Goal: Information Seeking & Learning: Find contact information

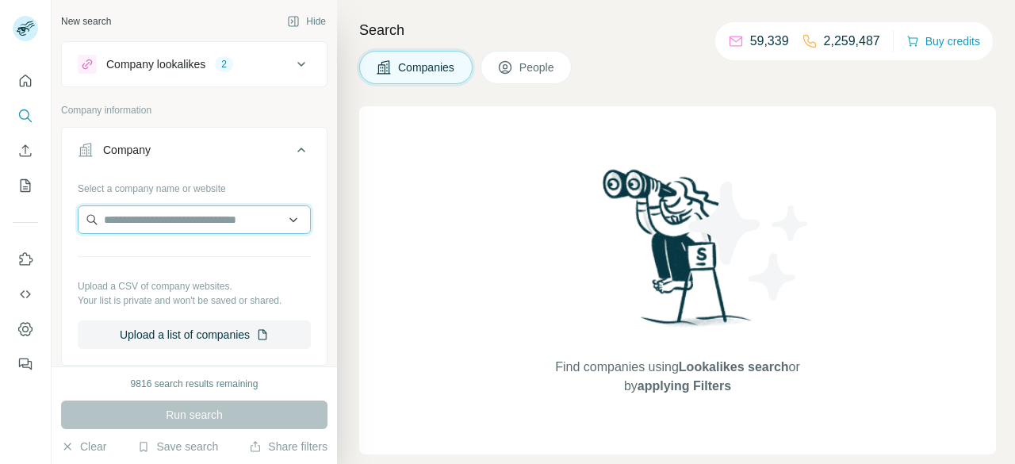
click at [174, 212] on input "text" at bounding box center [194, 219] width 233 height 29
paste input "**********"
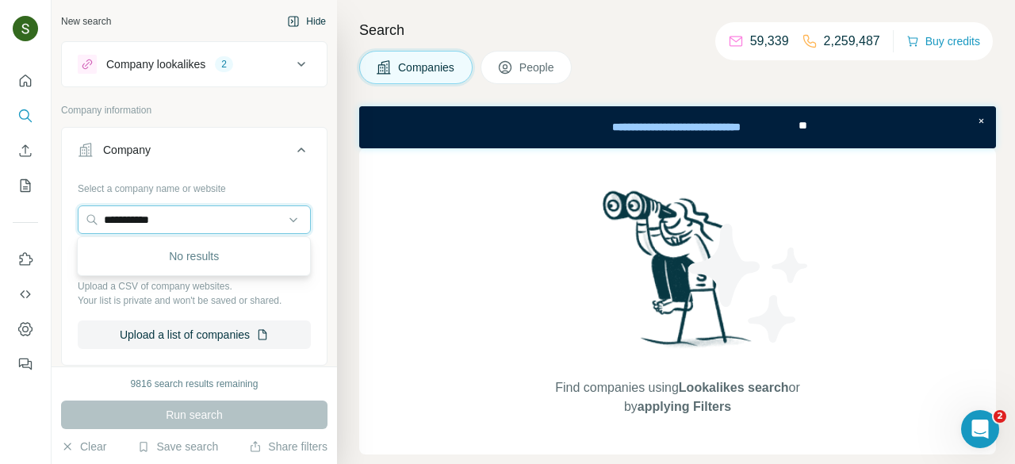
type input "**********"
click at [242, 216] on input "**********" at bounding box center [194, 219] width 233 height 29
paste input "**********"
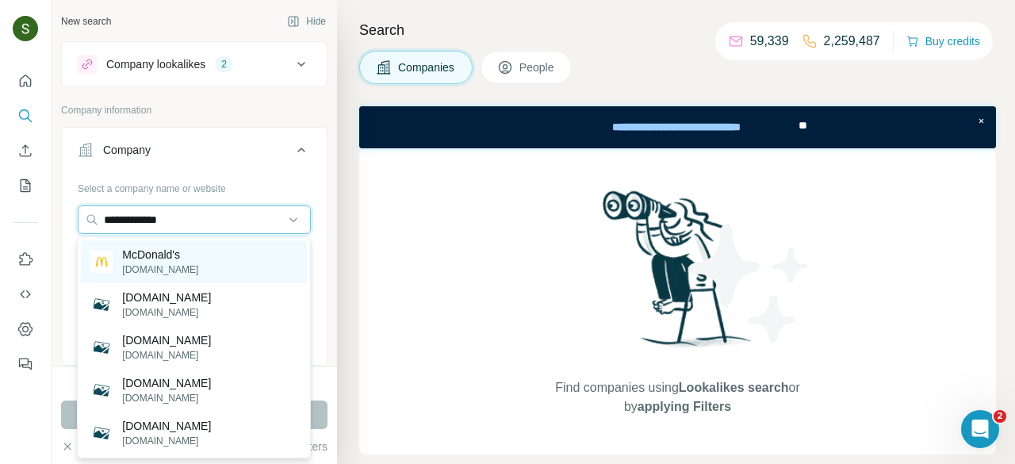
type input "**********"
click at [163, 277] on div "[PERSON_NAME] [DOMAIN_NAME]" at bounding box center [194, 261] width 226 height 43
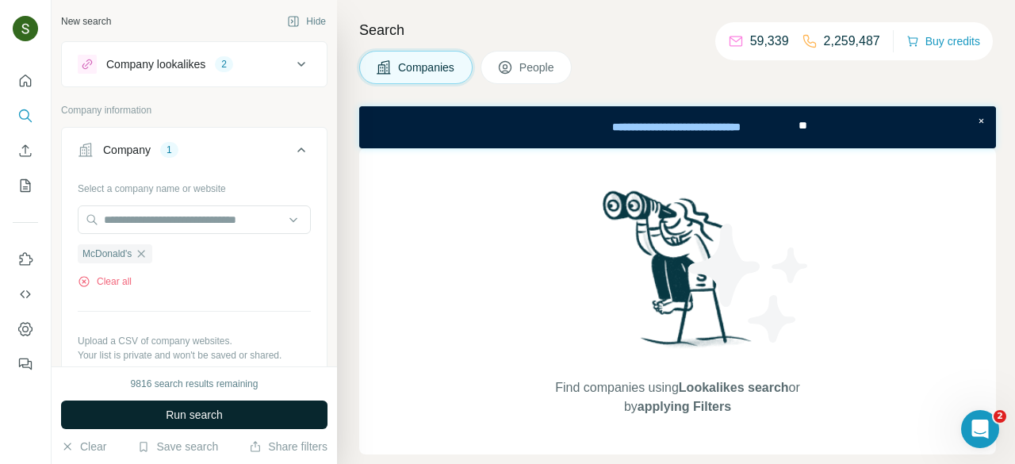
click at [271, 408] on button "Run search" at bounding box center [194, 415] width 267 height 29
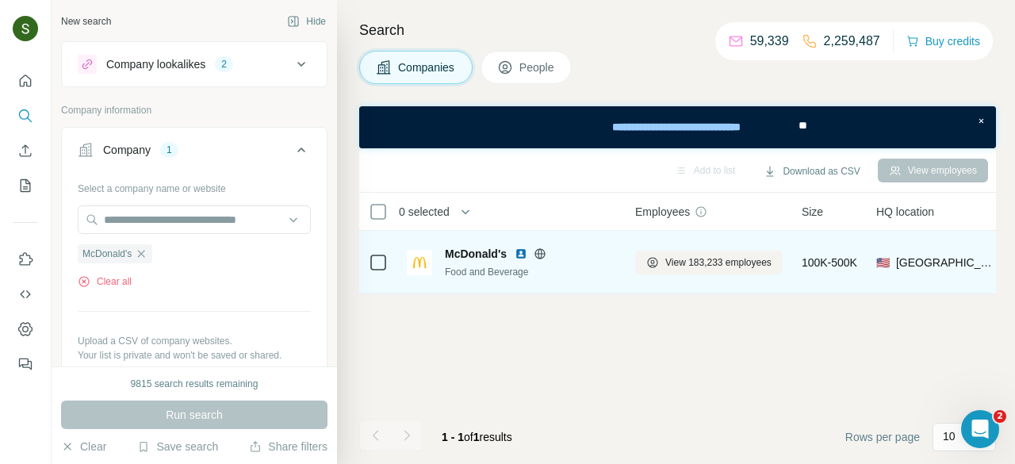
click at [519, 253] on img at bounding box center [521, 253] width 13 height 13
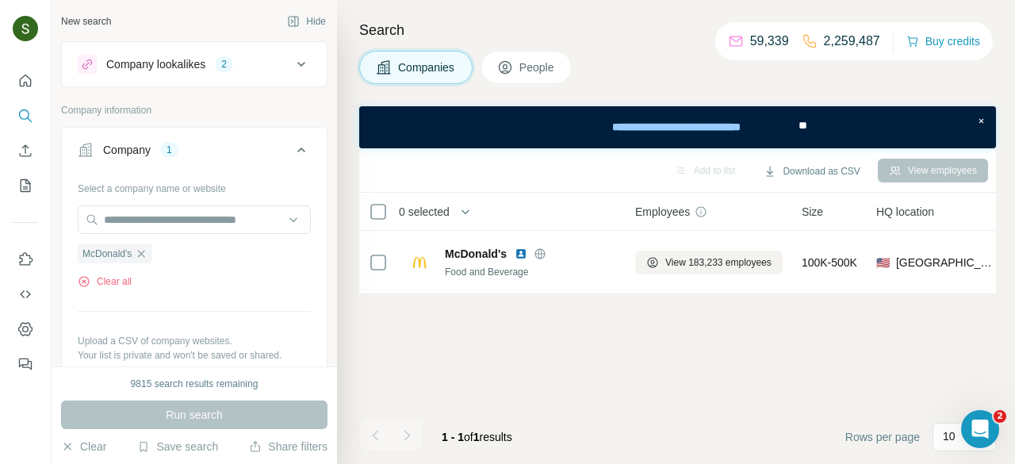
click at [523, 65] on span "People" at bounding box center [538, 67] width 36 height 16
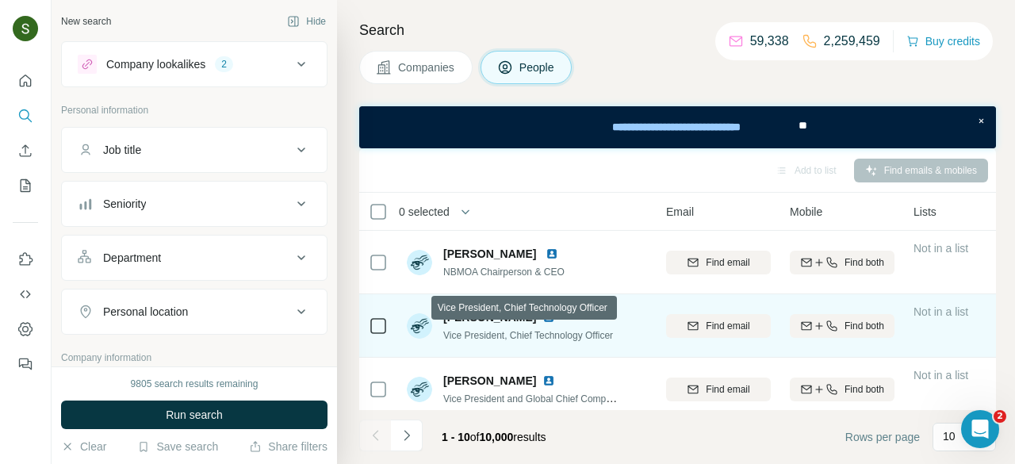
scroll to position [0, 148]
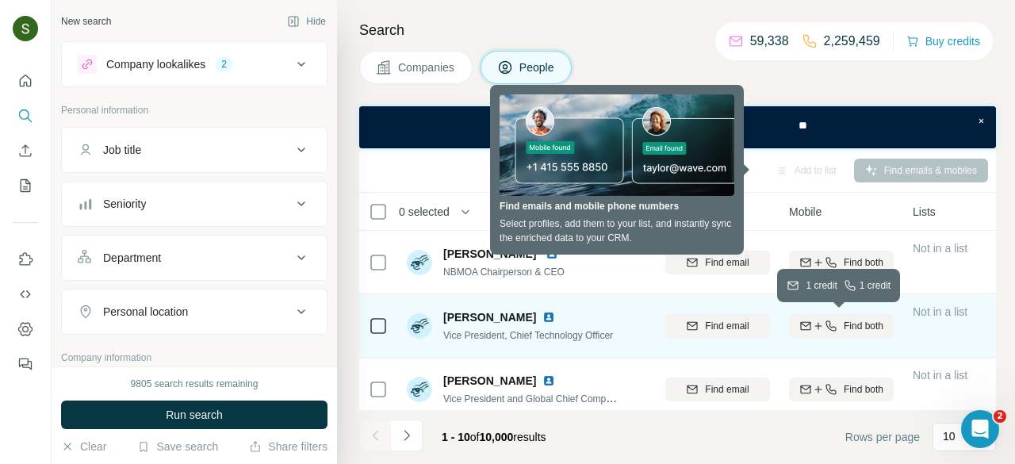
click at [847, 332] on button "Find both" at bounding box center [841, 326] width 105 height 24
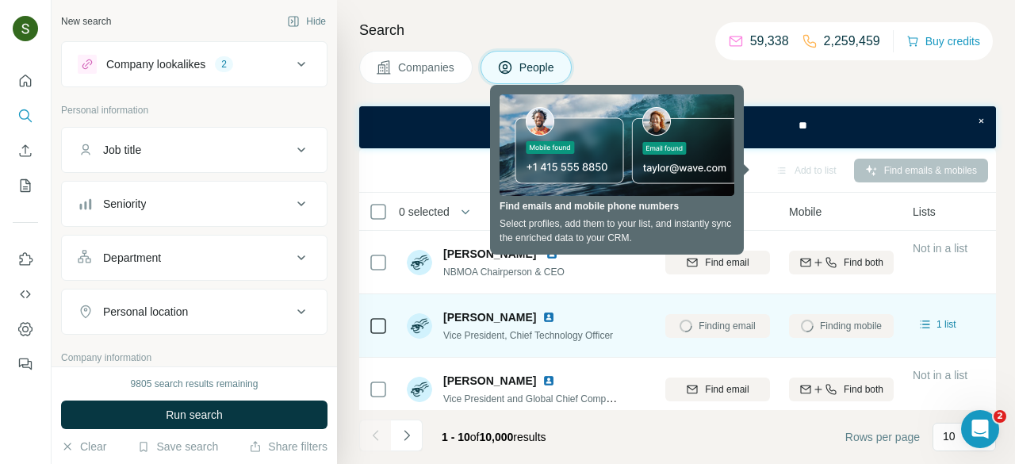
click at [543, 317] on img at bounding box center [549, 317] width 13 height 13
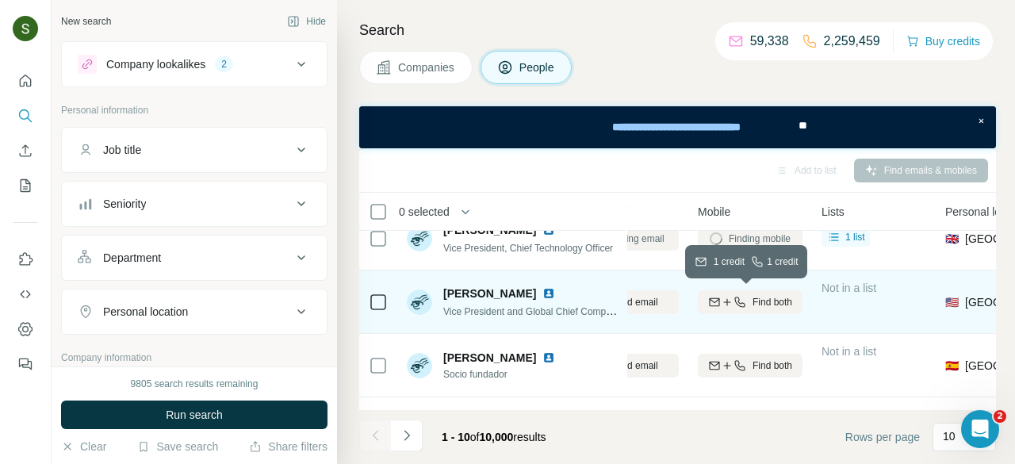
scroll to position [87, 238]
click at [736, 306] on icon "button" at bounding box center [740, 302] width 13 height 13
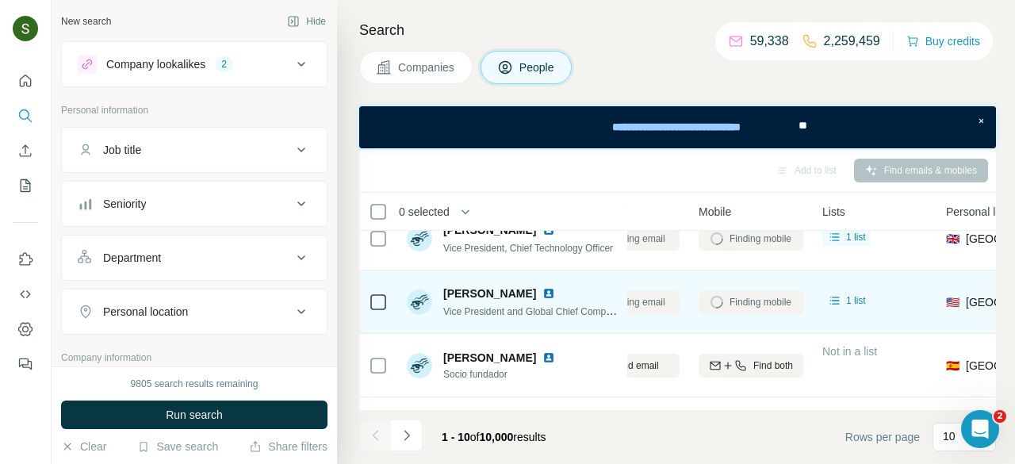
click at [543, 293] on img at bounding box center [549, 293] width 13 height 13
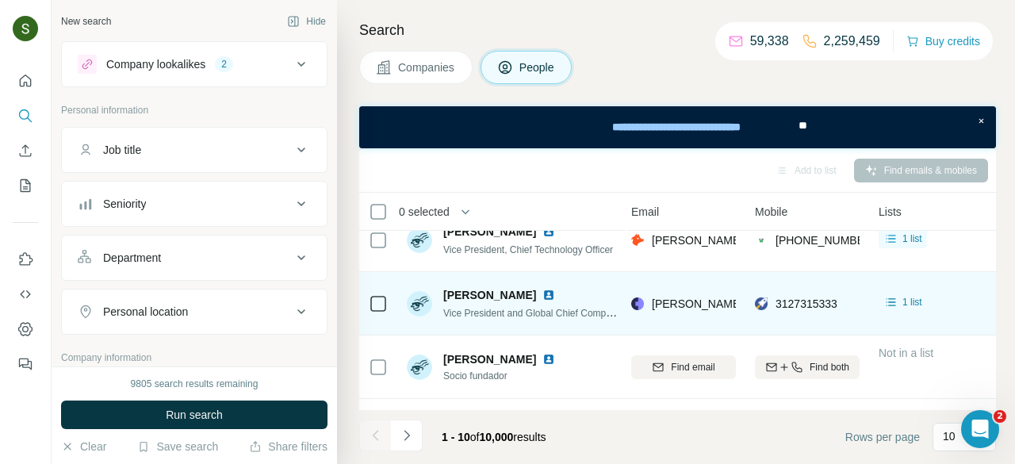
scroll to position [86, 178]
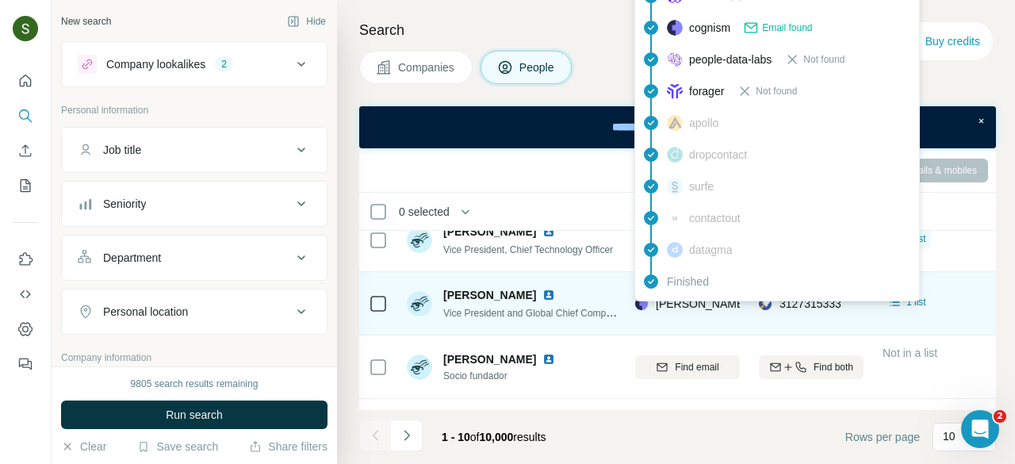
click at [700, 305] on span "amy.kovalan@us.mcd.com" at bounding box center [841, 303] width 371 height 13
copy span "amy.kovalan@us.mcd.com"
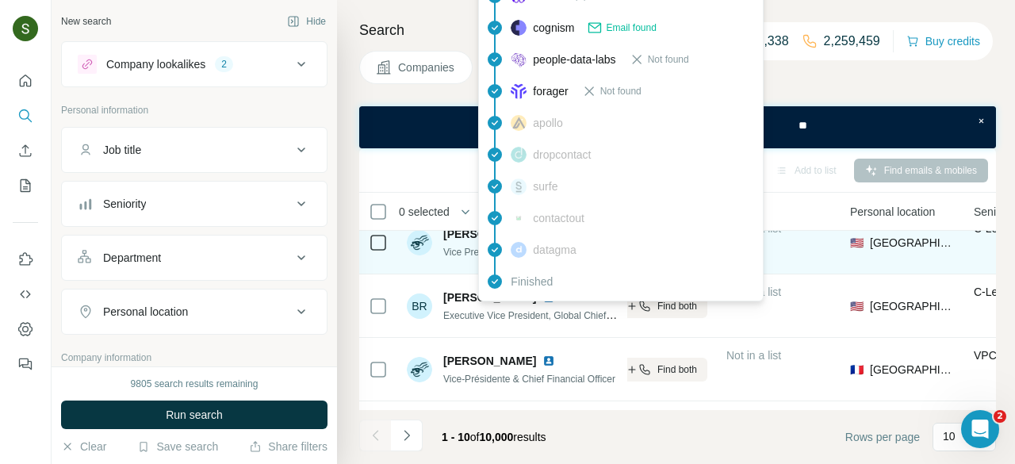
scroll to position [343, 334]
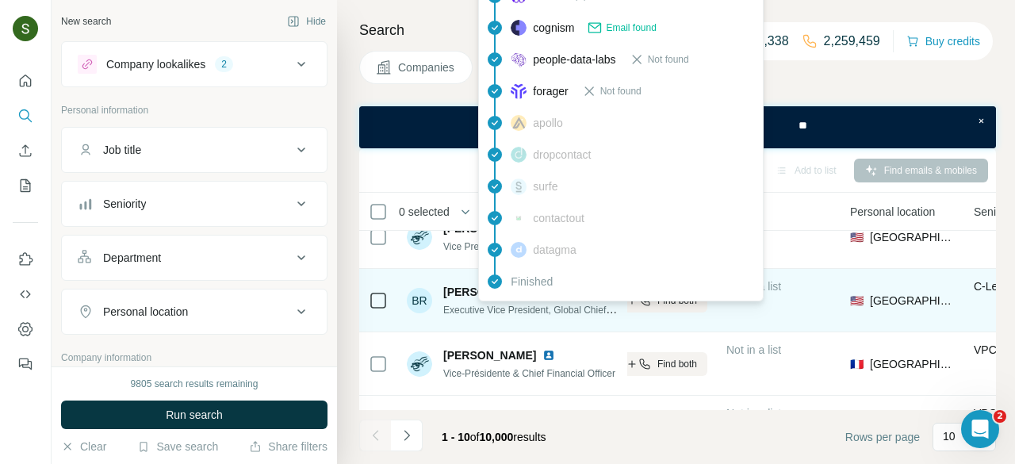
click at [823, 285] on div "Not in a list" at bounding box center [779, 300] width 105 height 44
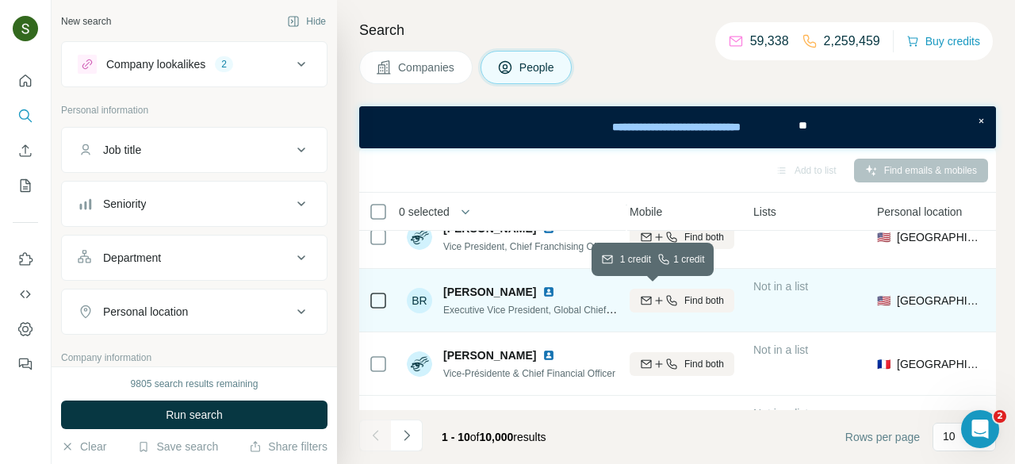
scroll to position [343, 305]
click at [704, 304] on span "Find both" at bounding box center [706, 300] width 40 height 14
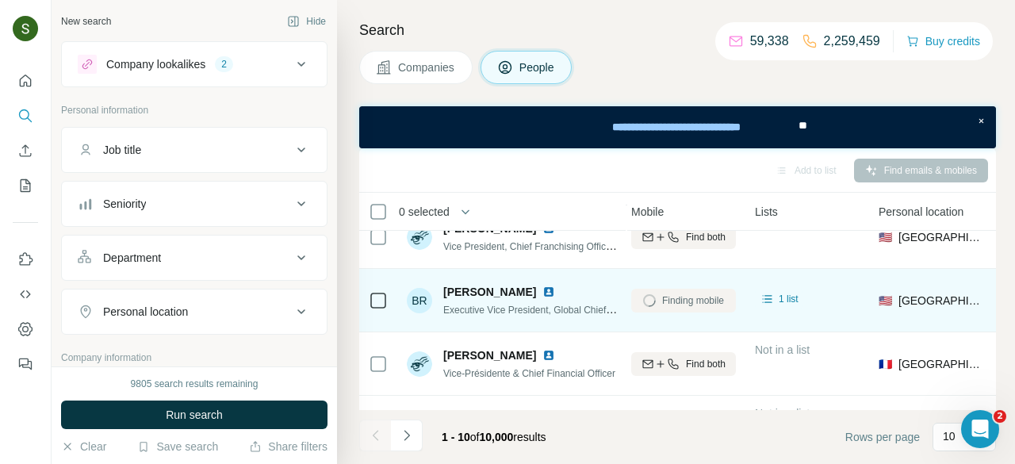
click at [543, 292] on img at bounding box center [549, 292] width 13 height 13
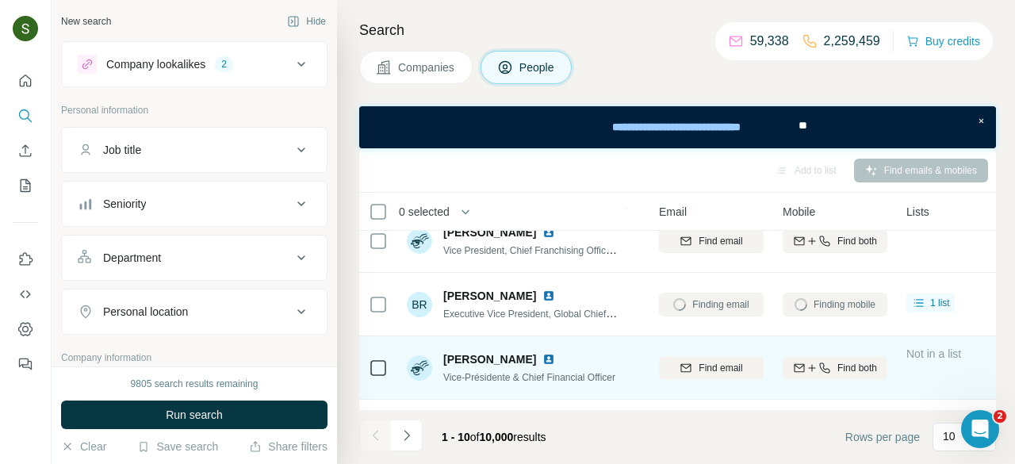
scroll to position [339, 152]
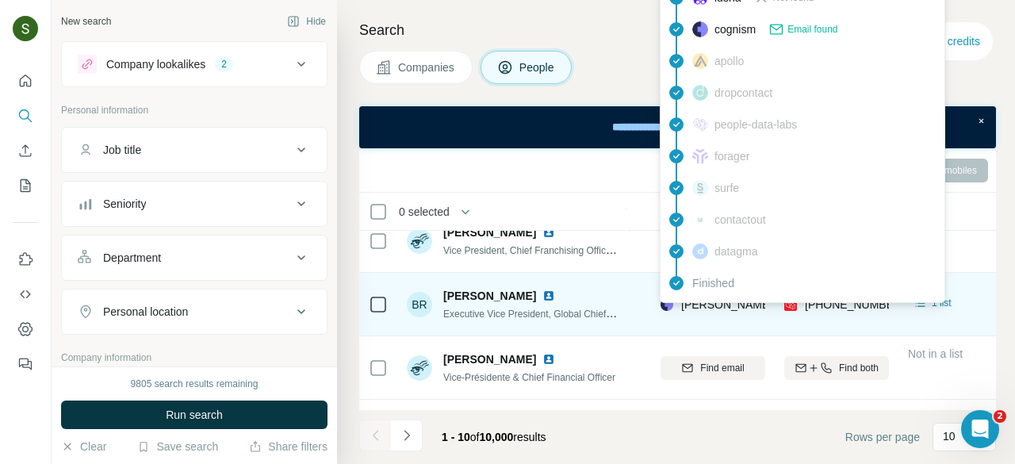
click at [732, 309] on div "brian.rice@us.mcd.com" at bounding box center [866, 305] width 371 height 16
copy span "brian.rice@us.mcd.com"
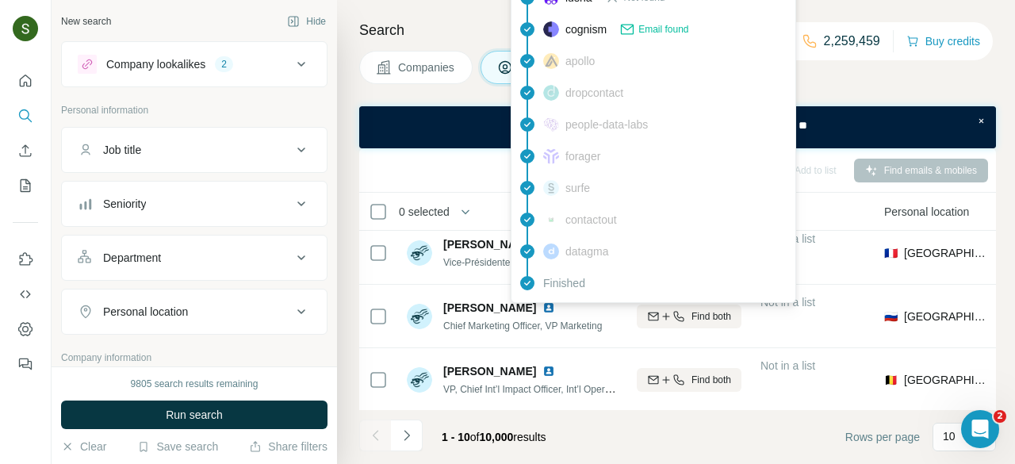
scroll to position [454, 305]
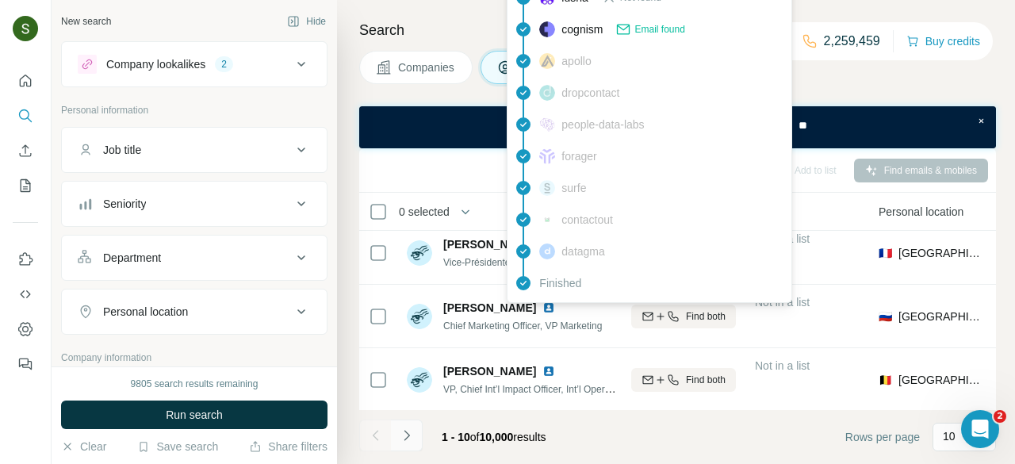
click at [412, 442] on icon "Navigate to next page" at bounding box center [407, 436] width 16 height 16
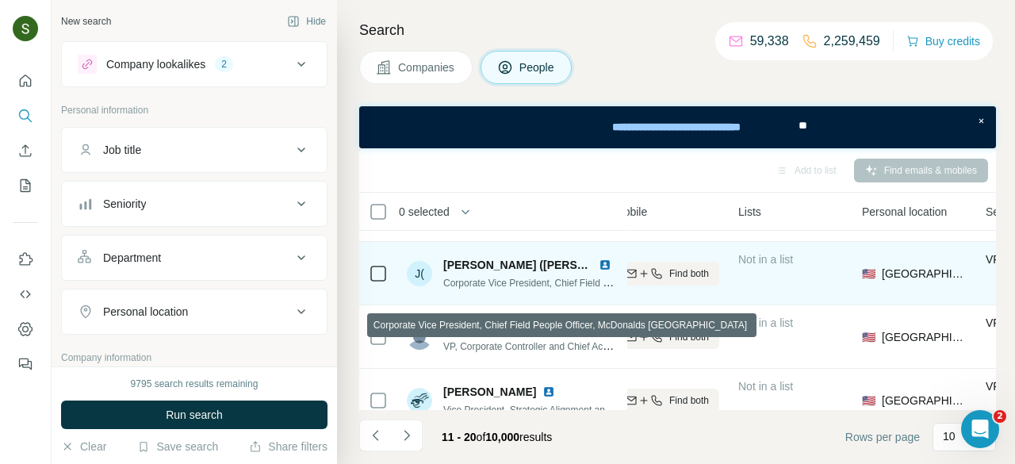
scroll to position [438, 322]
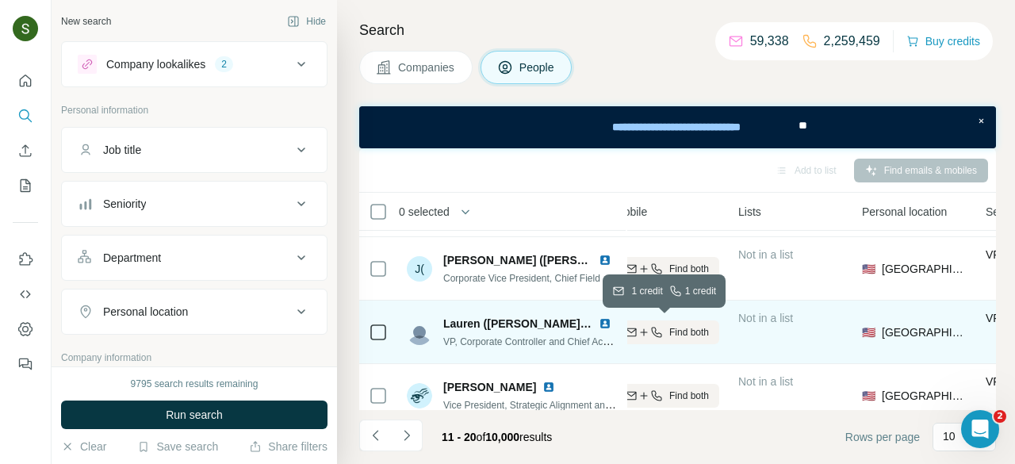
click at [669, 332] on span "Find both" at bounding box center [689, 332] width 40 height 14
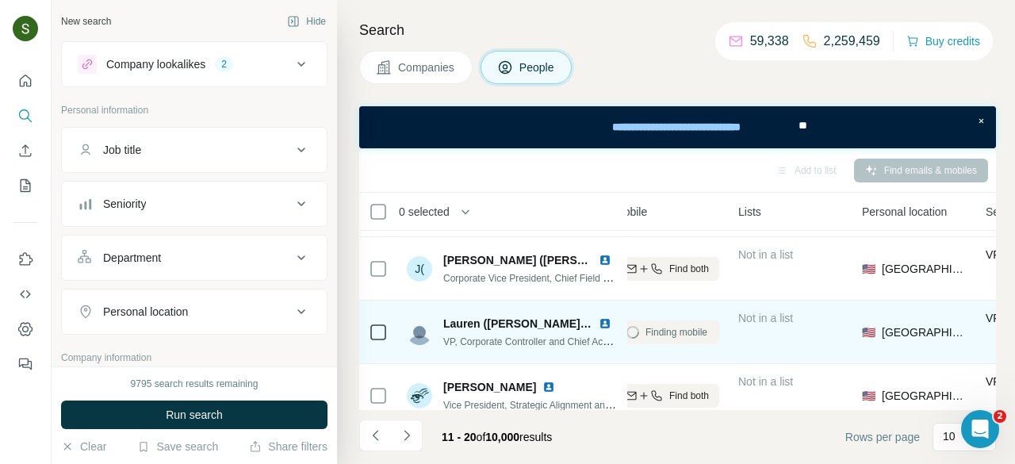
click at [600, 323] on img at bounding box center [605, 323] width 13 height 13
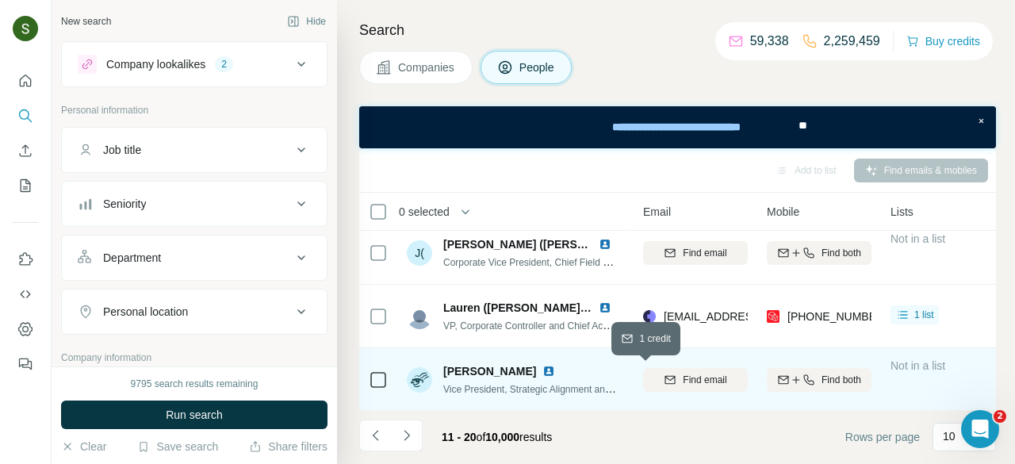
scroll to position [454, 169]
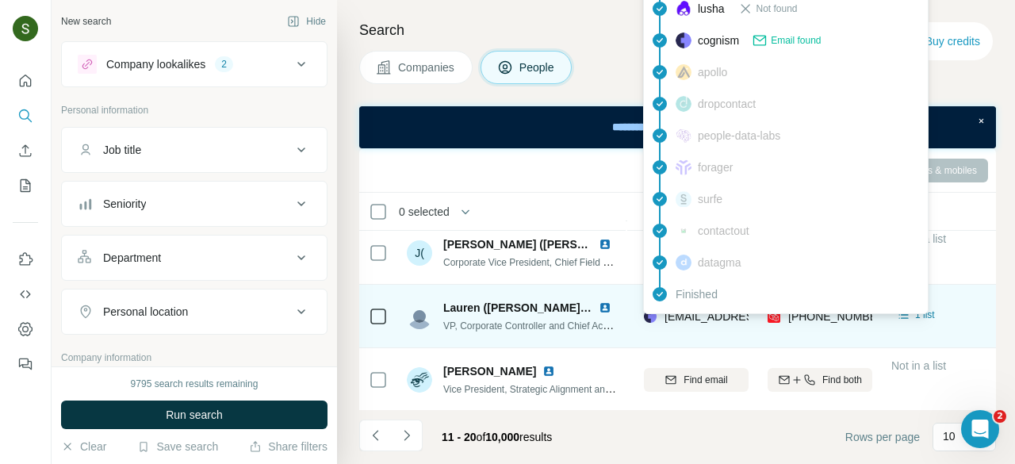
click at [723, 318] on span "lauren.elting@us.mcd.com" at bounding box center [804, 316] width 279 height 13
copy span "lauren.elting@us.mcd.com"
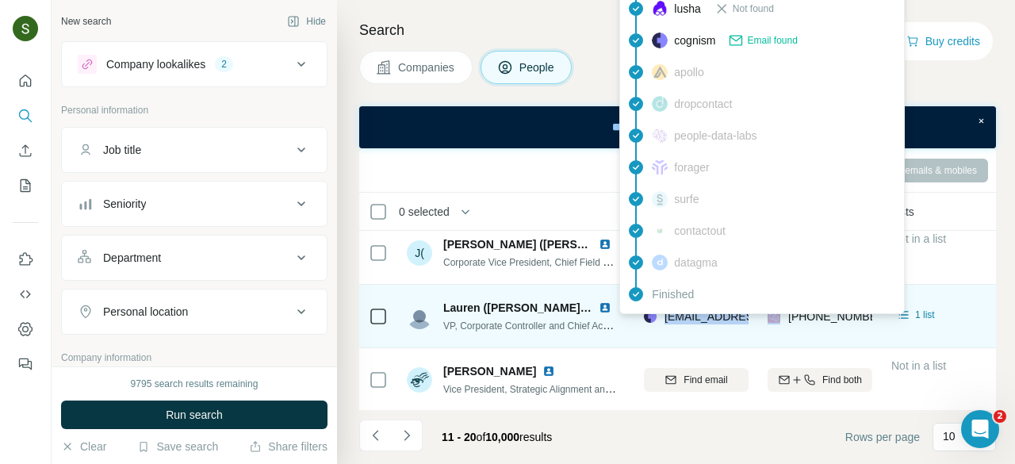
scroll to position [454, 314]
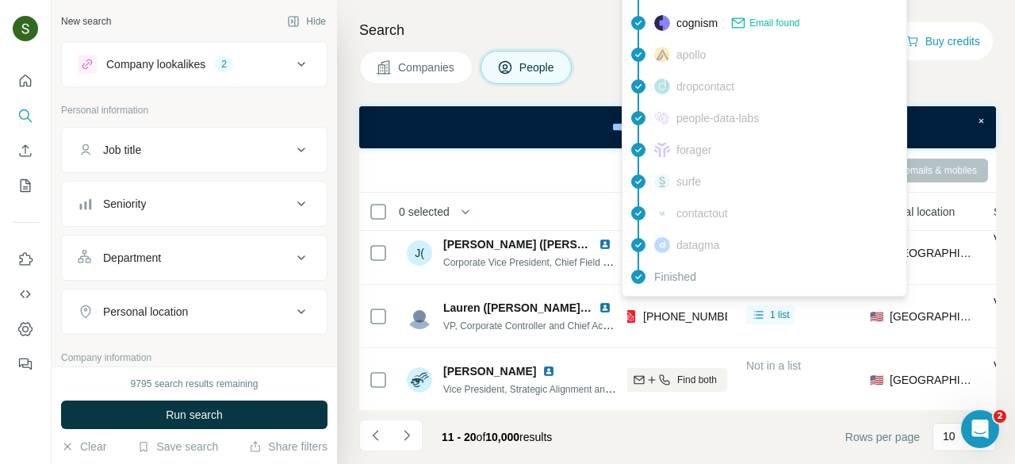
click at [670, 314] on span "+18475285171" at bounding box center [693, 316] width 100 height 13
copy tr "+18475285171"
click at [549, 174] on div "Add to list Find emails & mobiles" at bounding box center [677, 170] width 621 height 28
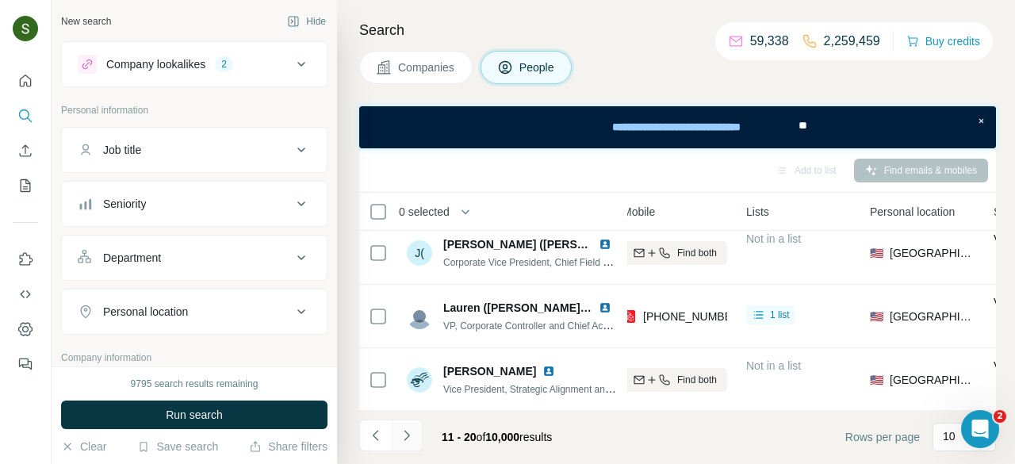
click at [405, 435] on icon "Navigate to next page" at bounding box center [407, 436] width 16 height 16
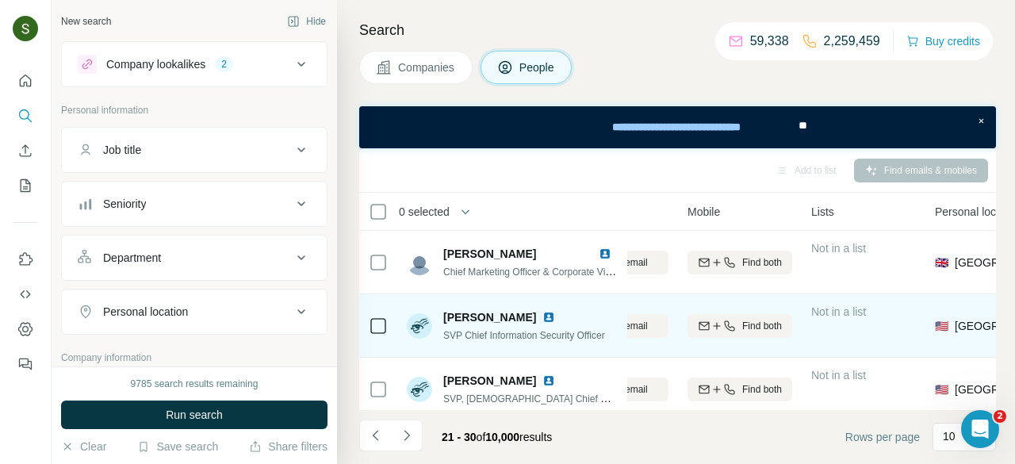
scroll to position [0, 240]
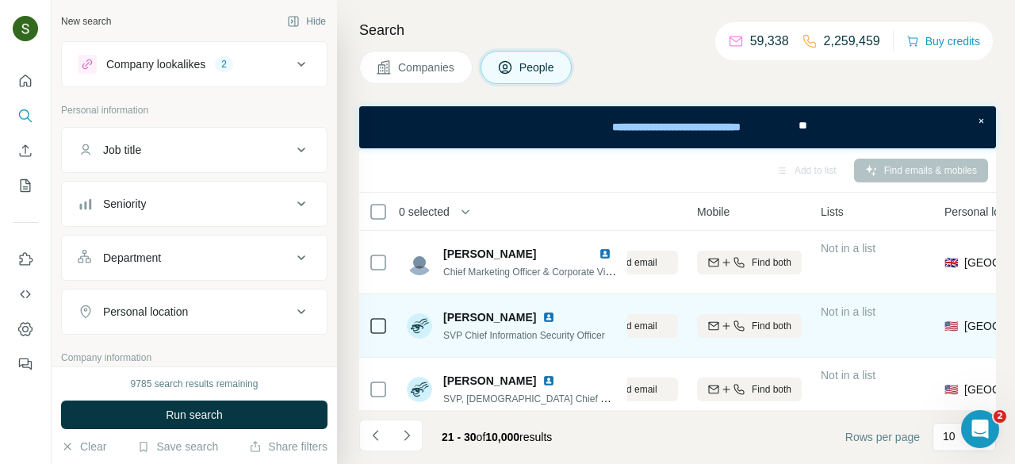
click at [752, 332] on span "Find both" at bounding box center [772, 326] width 40 height 14
click at [743, 328] on div "Find both" at bounding box center [749, 326] width 105 height 14
click at [752, 325] on span "Find both" at bounding box center [772, 326] width 40 height 14
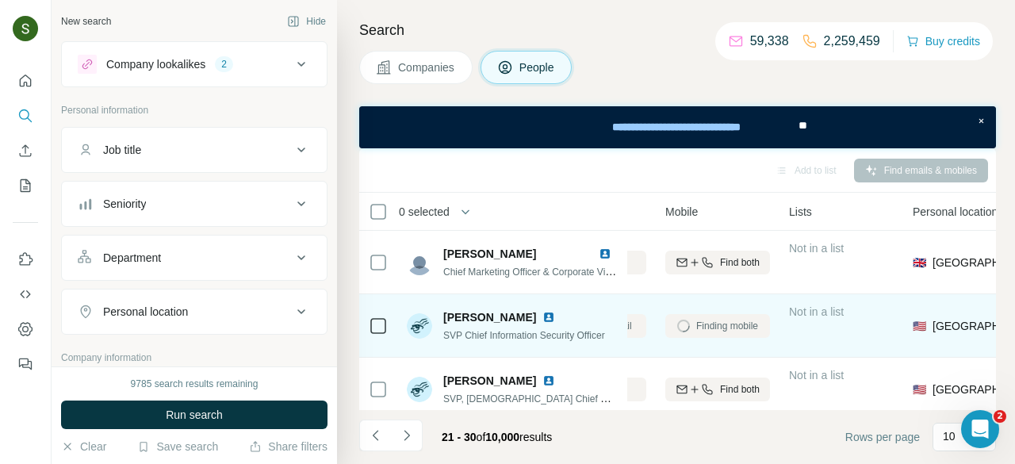
scroll to position [2, 268]
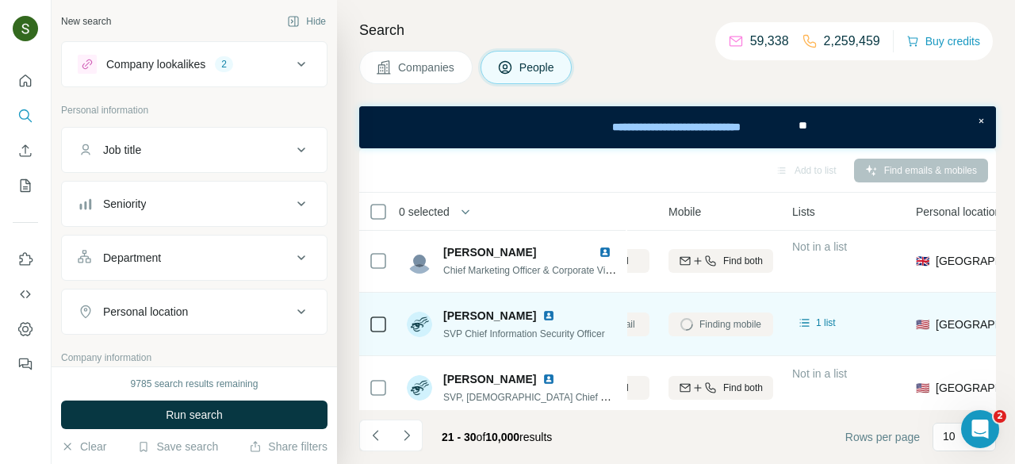
click at [543, 315] on img at bounding box center [549, 315] width 13 height 13
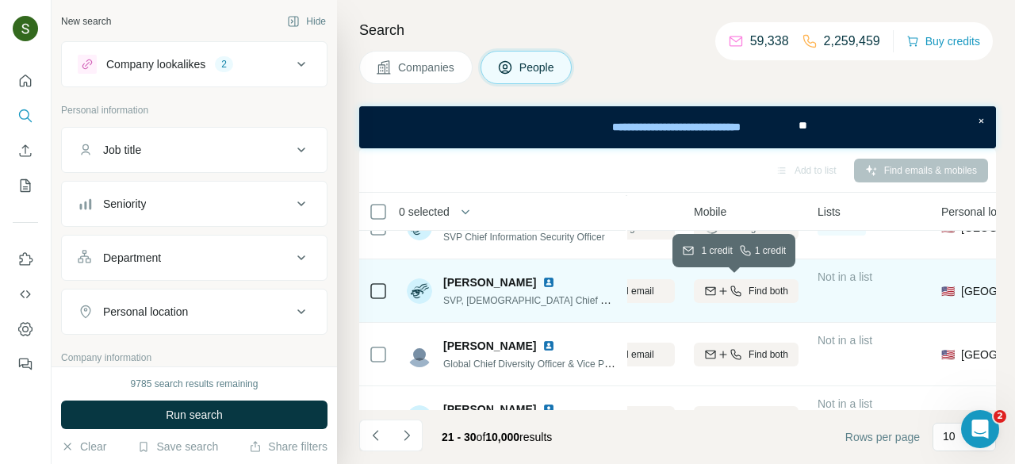
scroll to position [98, 240]
click at [722, 301] on button "Find both" at bounding box center [748, 291] width 105 height 24
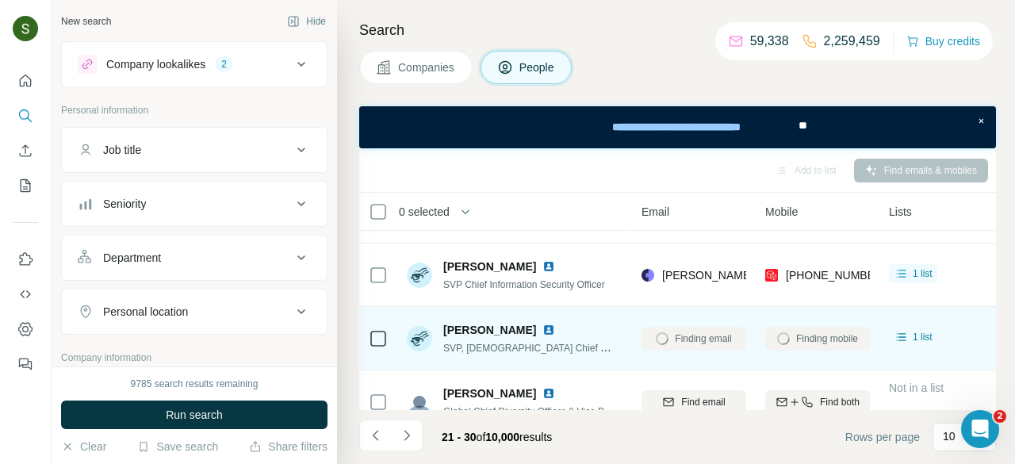
scroll to position [51, 148]
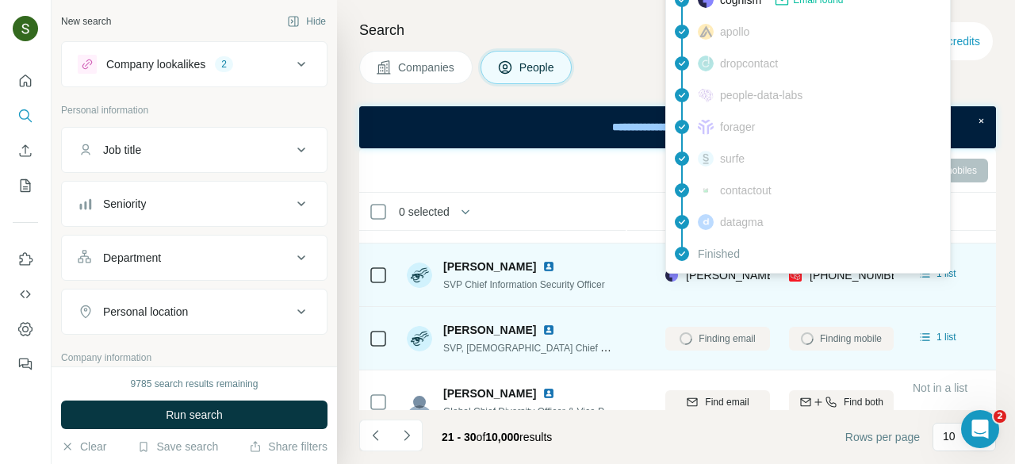
click at [722, 273] on div "findymail Not found leadmagic Not found hunter Not found rocketreach Not found …" at bounding box center [808, 16] width 286 height 516
click at [722, 273] on span "mike.gordon@us.mcd.com" at bounding box center [871, 275] width 371 height 13
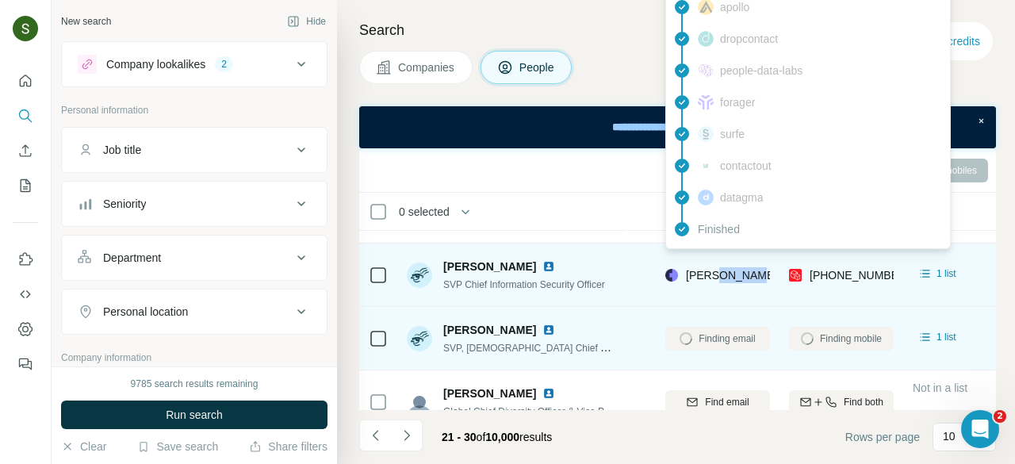
click at [722, 273] on span "mike.gordon@us.mcd.com" at bounding box center [871, 275] width 371 height 13
copy span "mike.gordon@us.mcd.com"
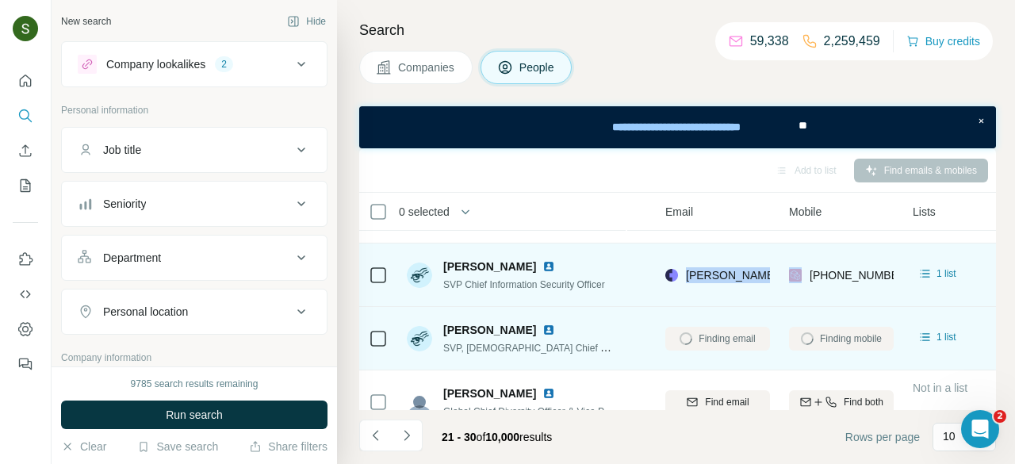
click at [543, 265] on img at bounding box center [549, 266] width 13 height 13
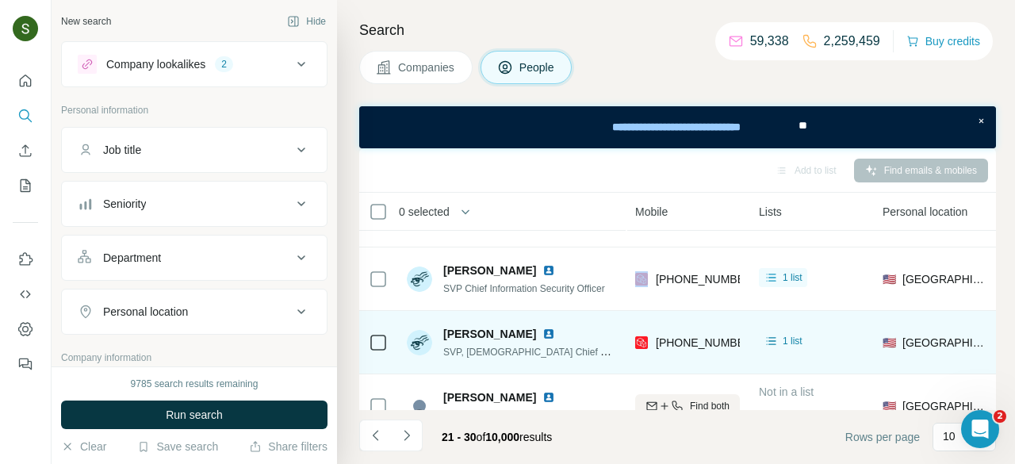
scroll to position [47, 303]
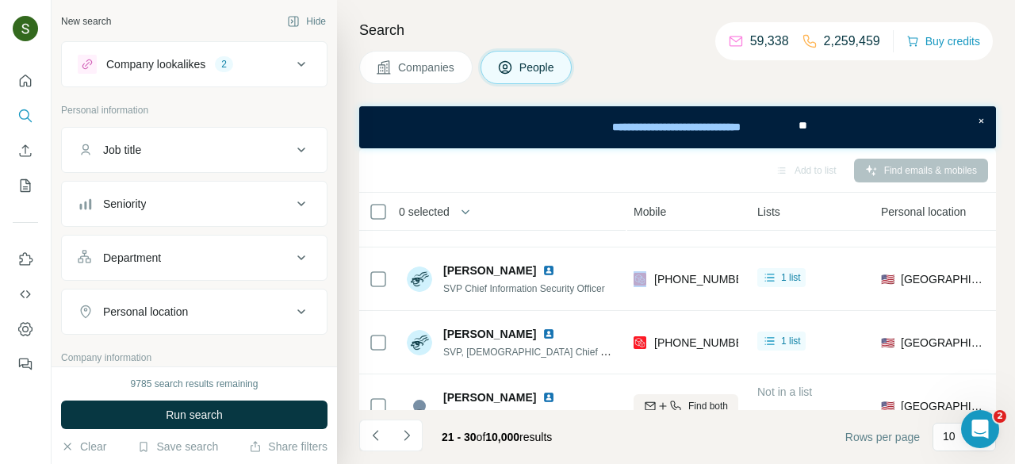
click at [412, 67] on span "Companies" at bounding box center [427, 67] width 58 height 16
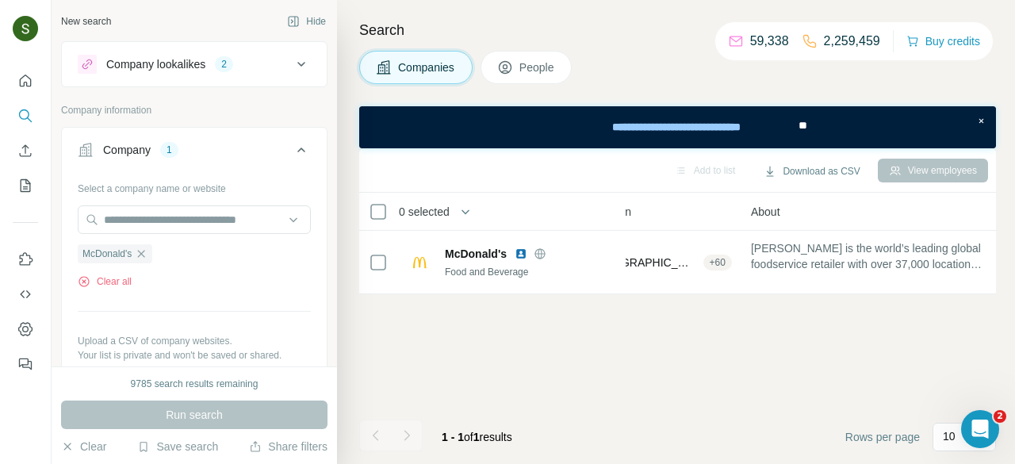
scroll to position [0, 303]
click at [117, 283] on button "Clear all" at bounding box center [105, 281] width 54 height 14
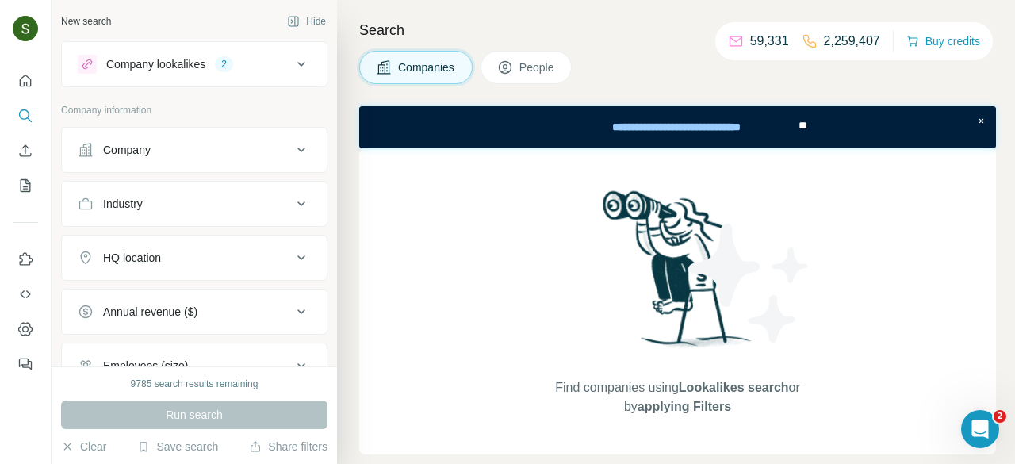
click at [205, 147] on div "Company" at bounding box center [185, 150] width 214 height 16
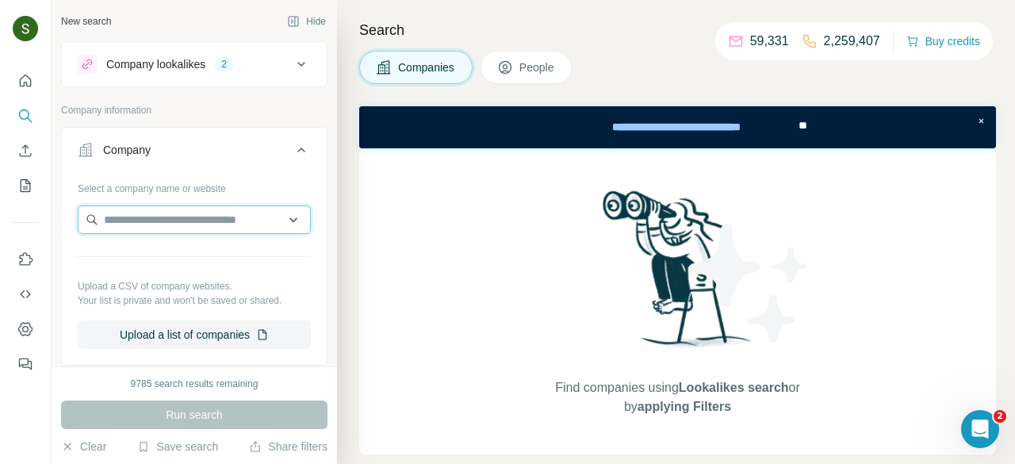
click at [175, 222] on input "text" at bounding box center [194, 219] width 233 height 29
paste input "**********"
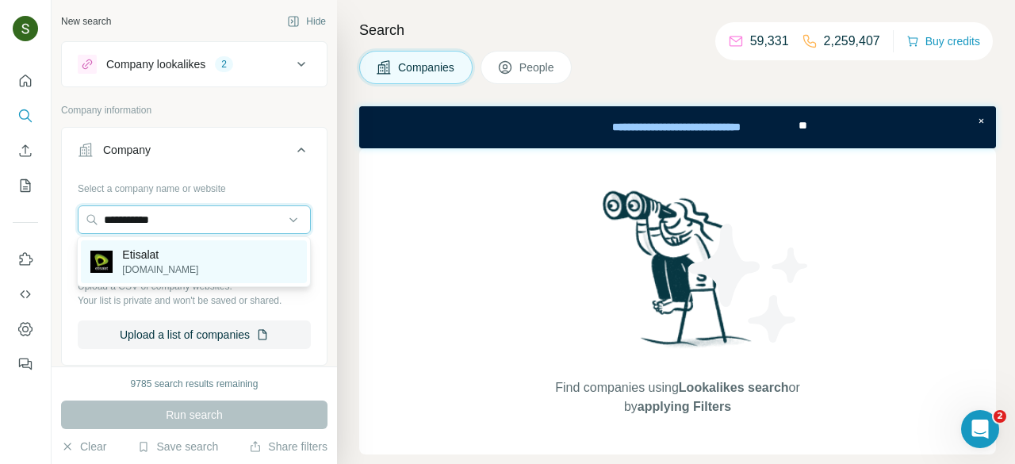
type input "**********"
click at [212, 259] on div "Etisalat etisalat.ae" at bounding box center [194, 261] width 226 height 43
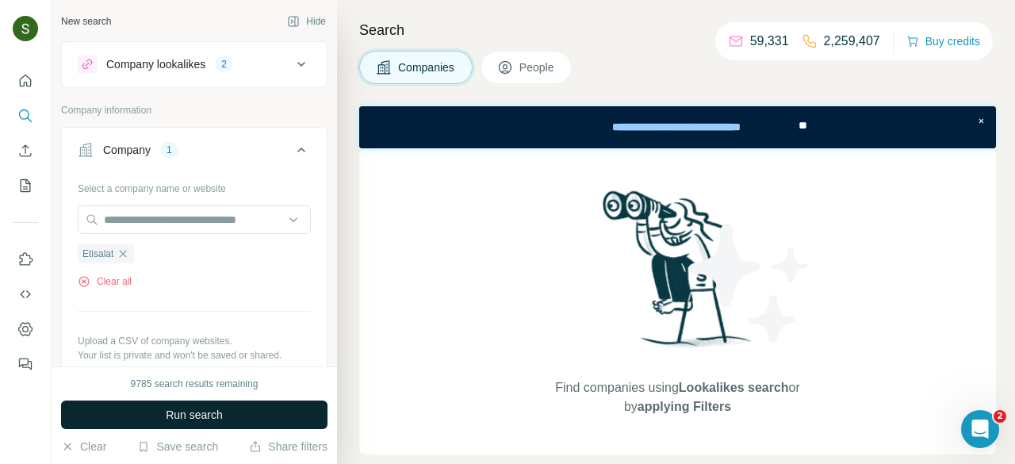
click at [244, 417] on button "Run search" at bounding box center [194, 415] width 267 height 29
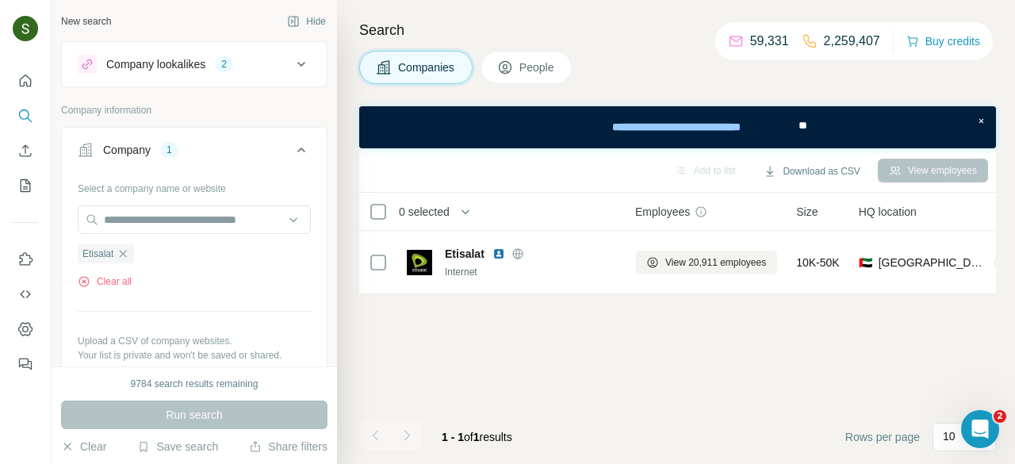
click at [533, 72] on span "People" at bounding box center [538, 67] width 36 height 16
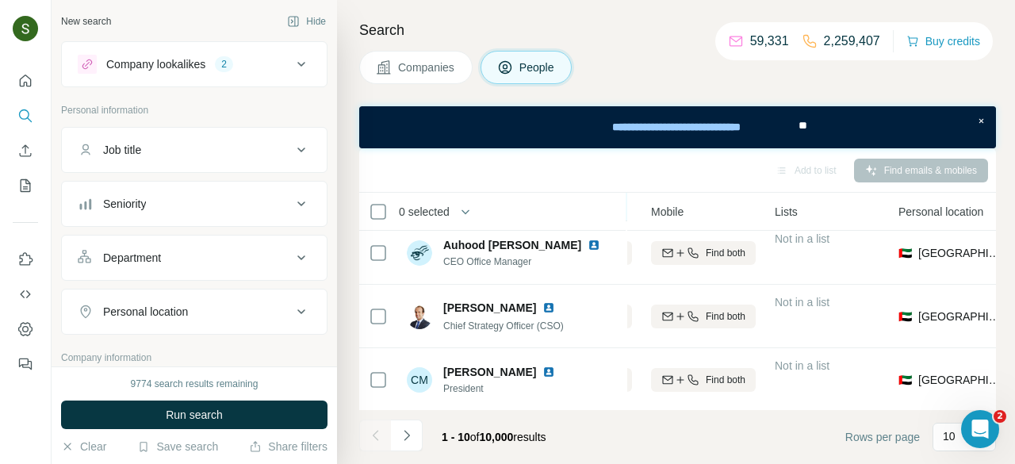
scroll to position [454, 284]
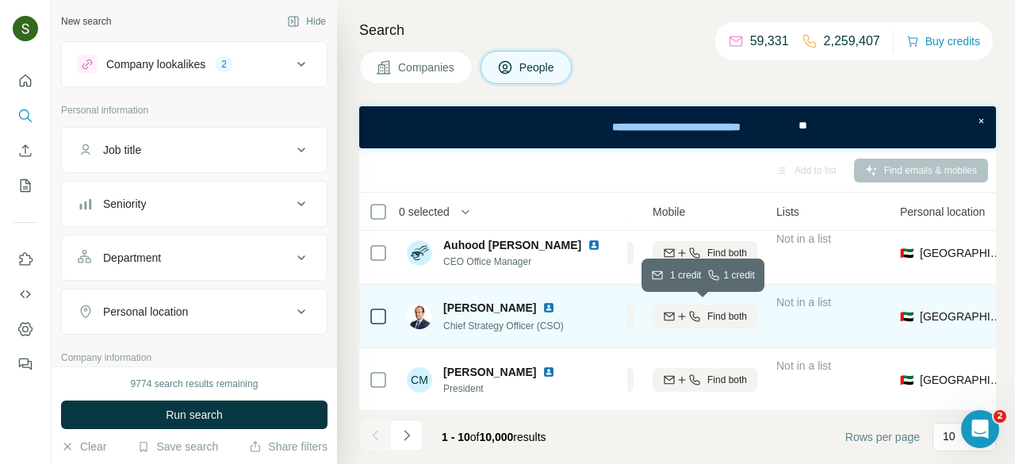
click at [742, 309] on span "Find both" at bounding box center [728, 316] width 40 height 14
click at [543, 307] on img at bounding box center [549, 307] width 13 height 13
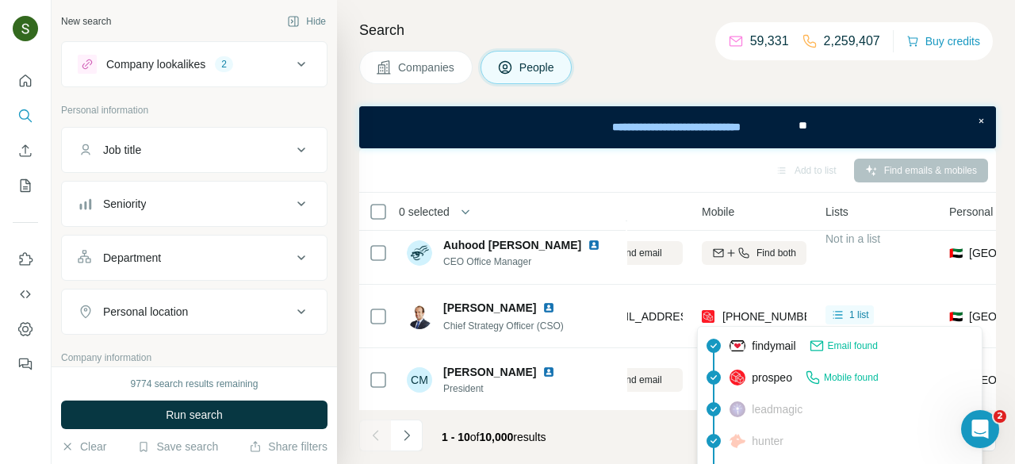
scroll to position [454, 232]
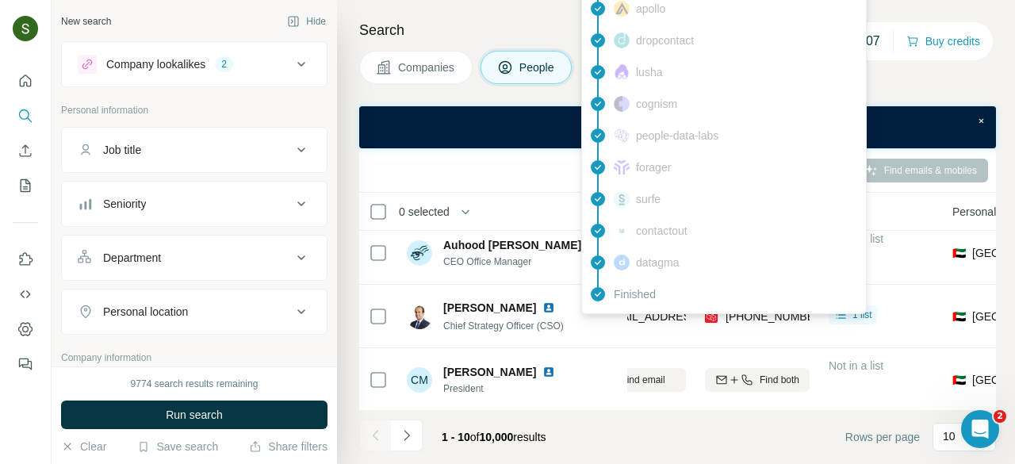
click at [660, 319] on span "blopez@etisalat.ae" at bounding box center [696, 316] width 188 height 13
copy span "blopez@etisalat.ae"
click at [704, 337] on td "+971564032201" at bounding box center [758, 316] width 124 height 63
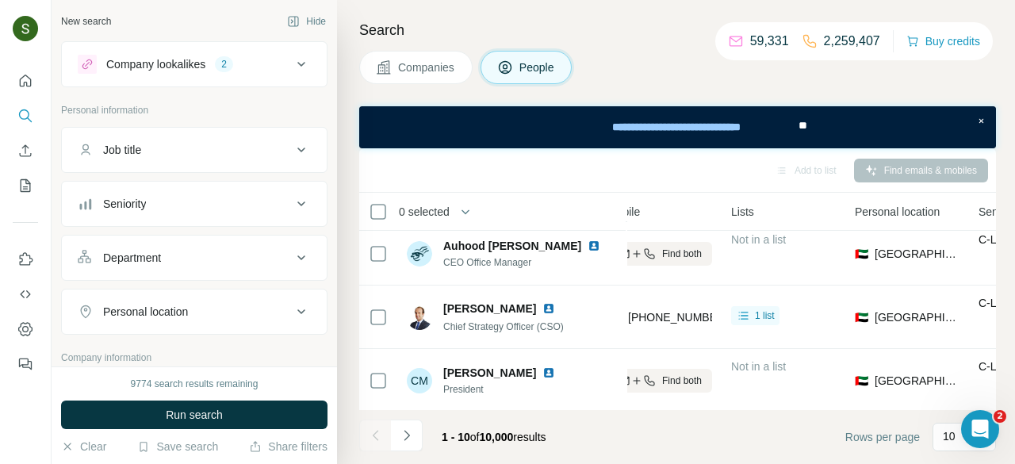
scroll to position [453, 328]
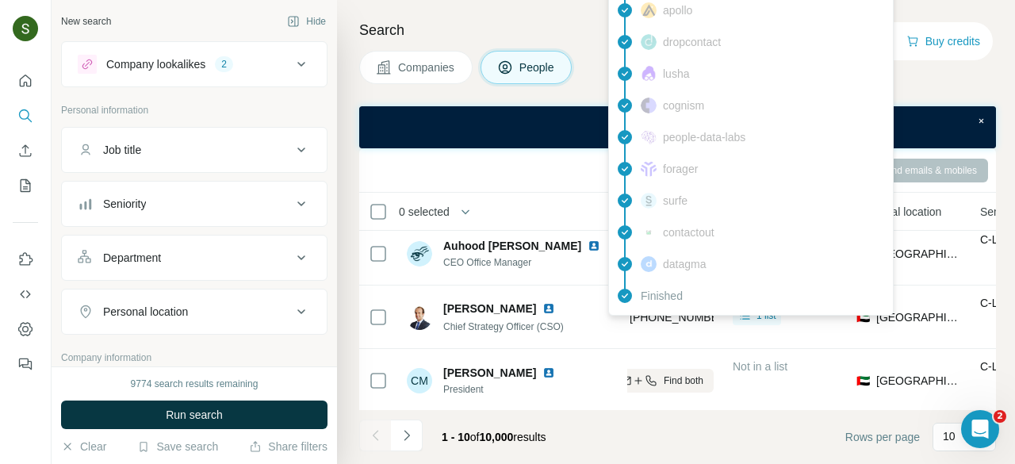
click at [677, 319] on span "+971564032201" at bounding box center [680, 317] width 100 height 13
copy tr "+971564032201"
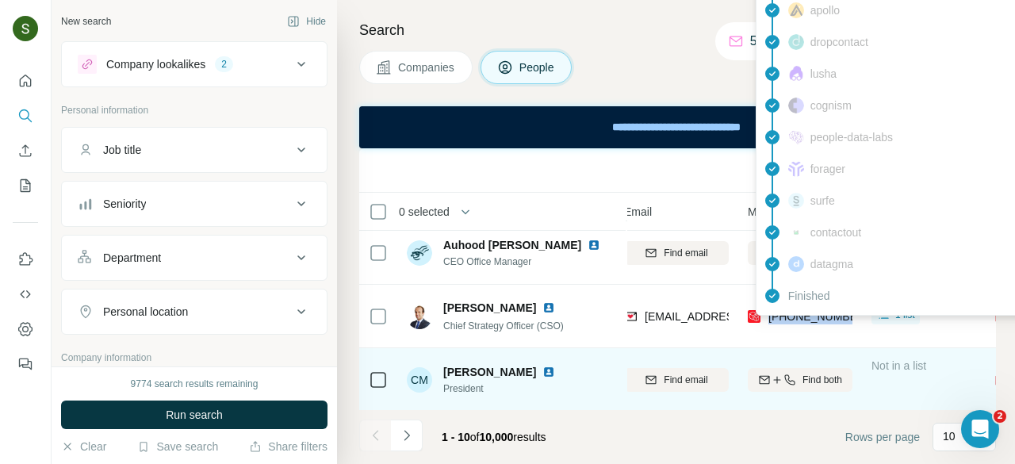
scroll to position [454, 178]
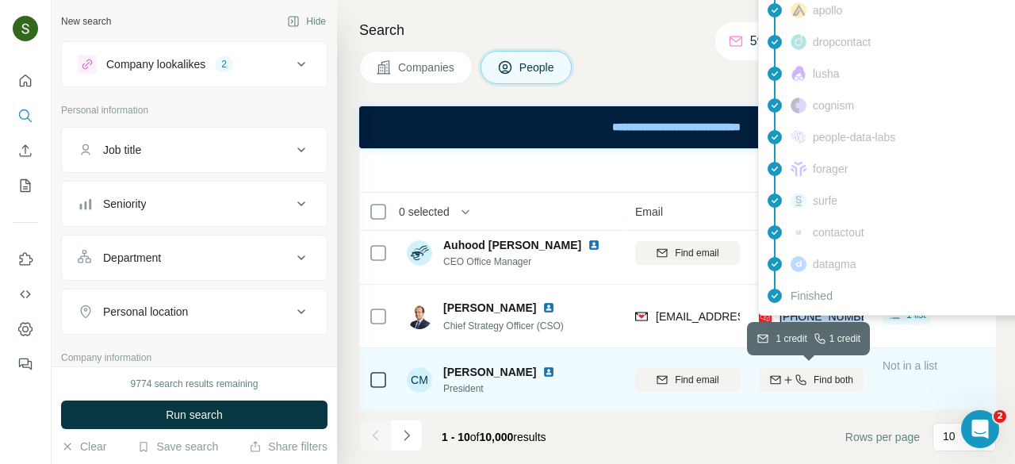
click at [802, 377] on icon "button" at bounding box center [801, 380] width 13 height 13
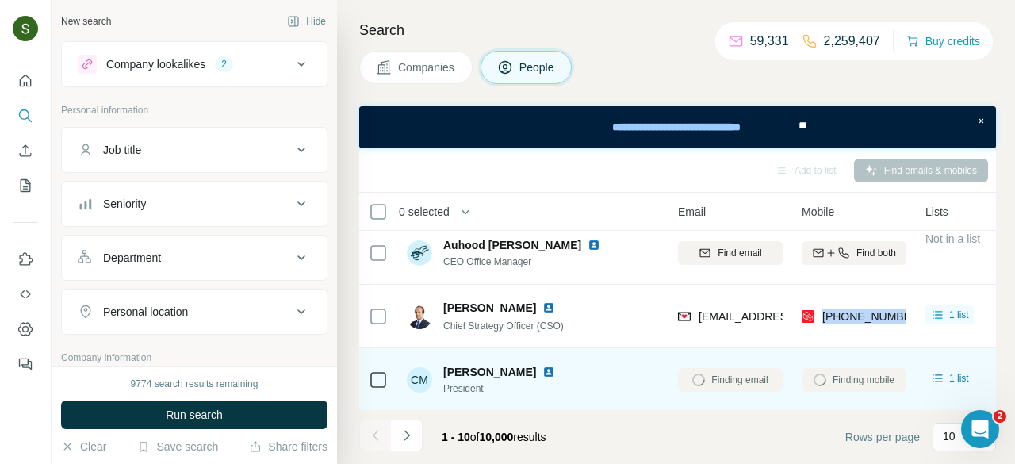
scroll to position [454, 134]
click at [555, 366] on img at bounding box center [549, 372] width 13 height 13
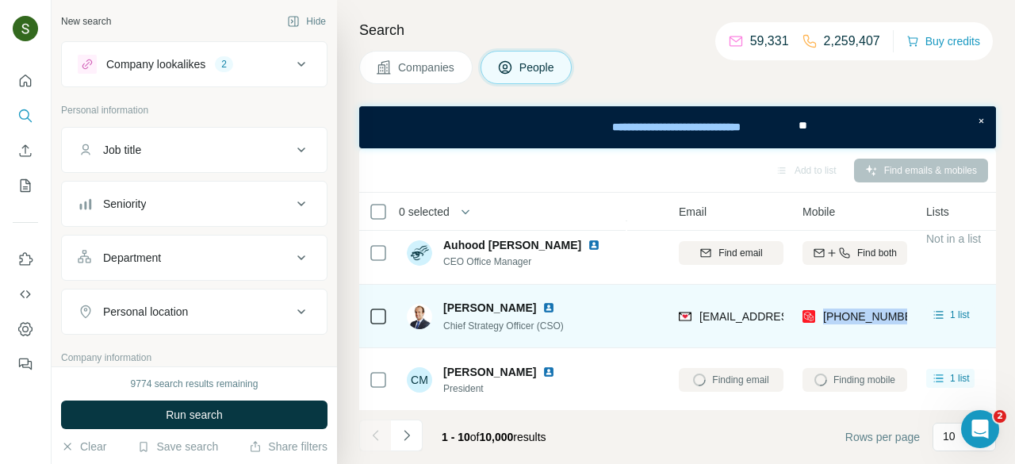
scroll to position [454, 133]
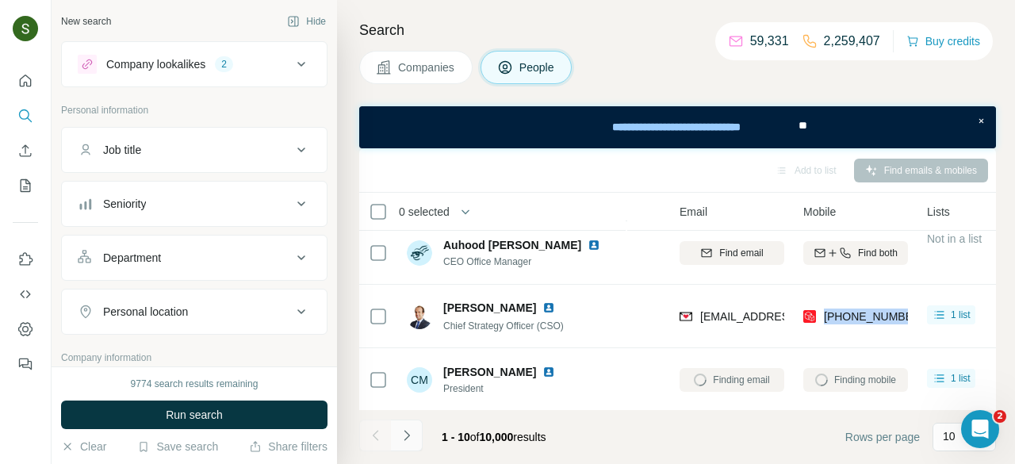
click at [408, 439] on icon "Navigate to next page" at bounding box center [407, 436] width 16 height 16
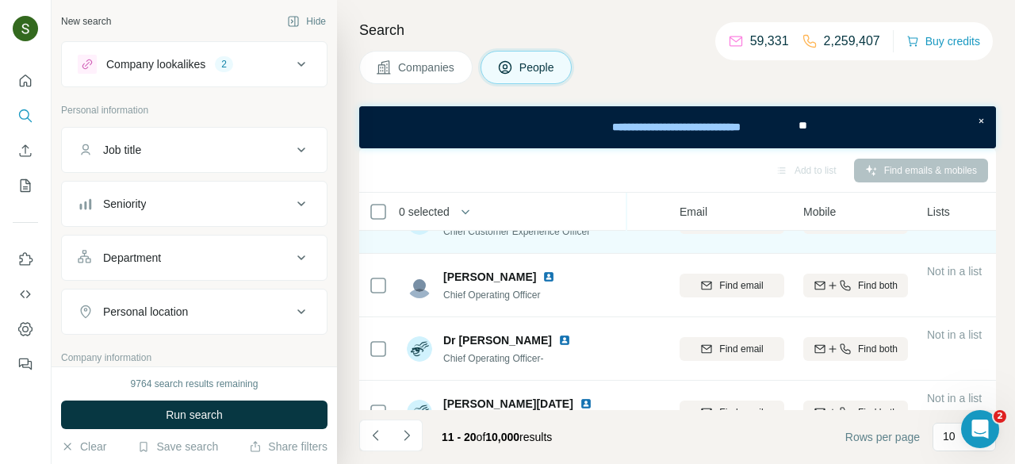
scroll to position [43, 133]
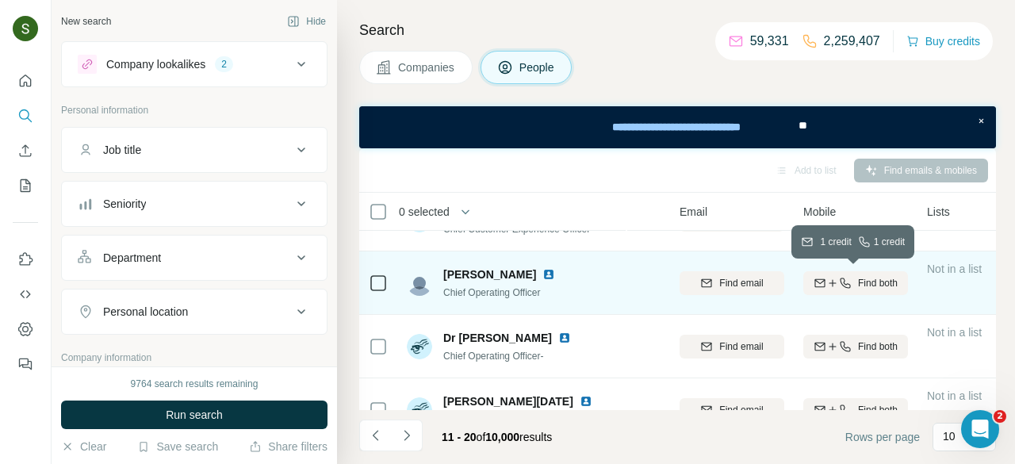
click at [875, 285] on span "Find both" at bounding box center [878, 283] width 40 height 14
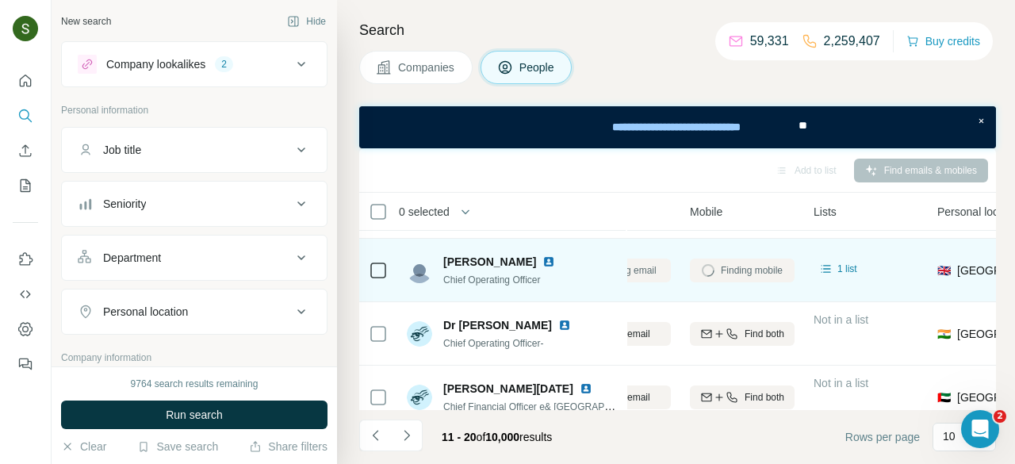
scroll to position [56, 246]
click at [543, 259] on img at bounding box center [549, 261] width 13 height 13
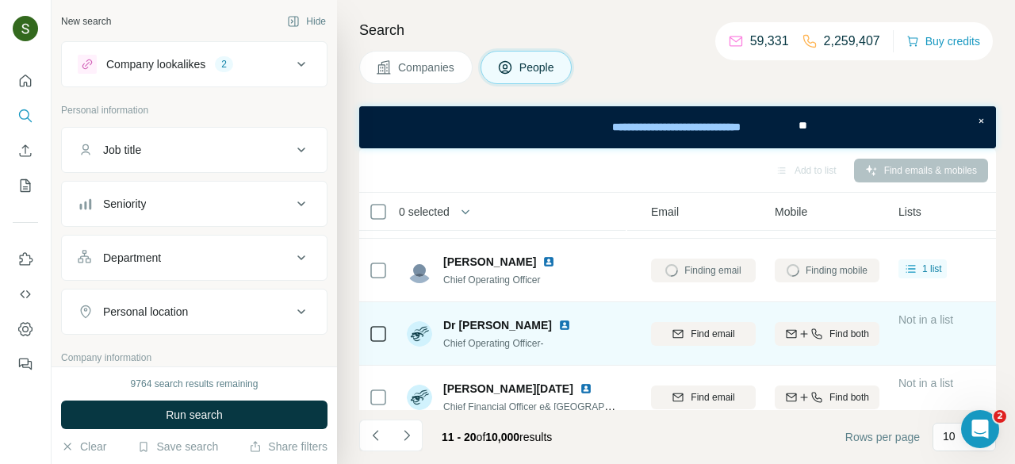
scroll to position [56, 159]
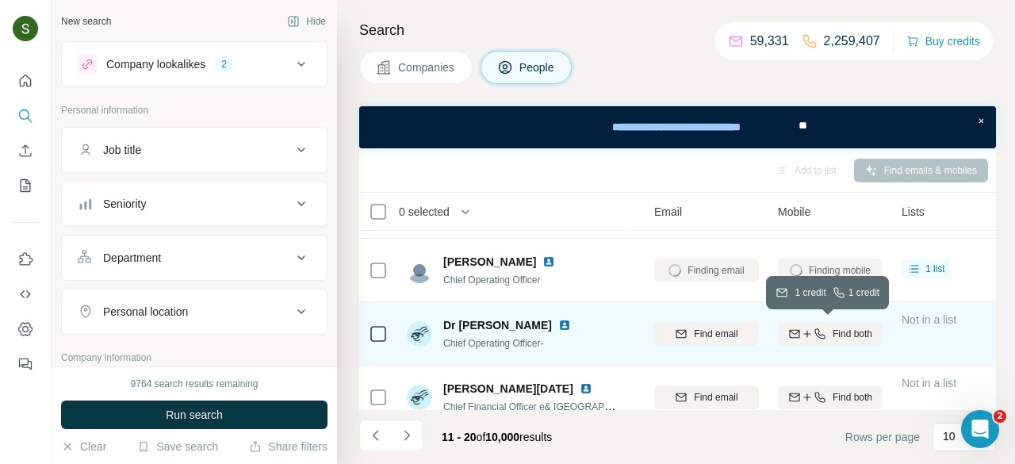
click at [814, 334] on icon "button" at bounding box center [820, 334] width 13 height 13
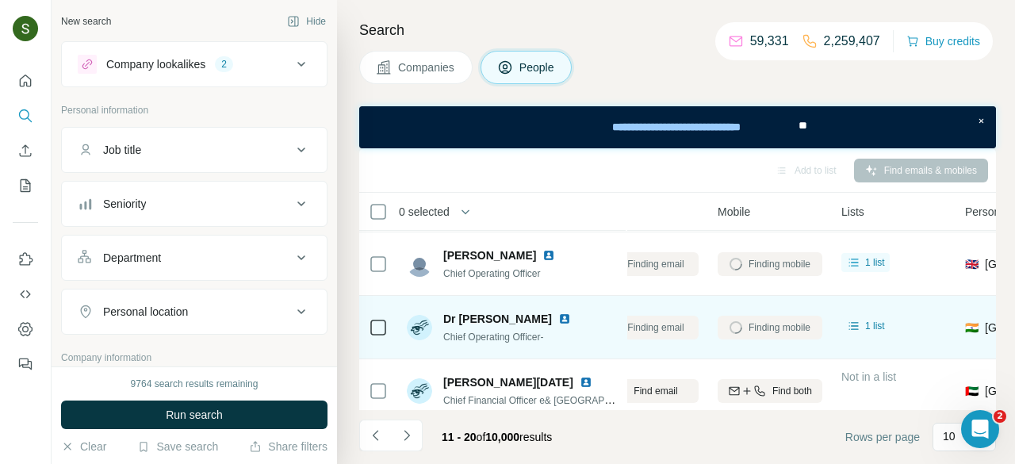
scroll to position [62, 214]
click at [800, 330] on div "Finding mobile" at bounding box center [775, 327] width 105 height 44
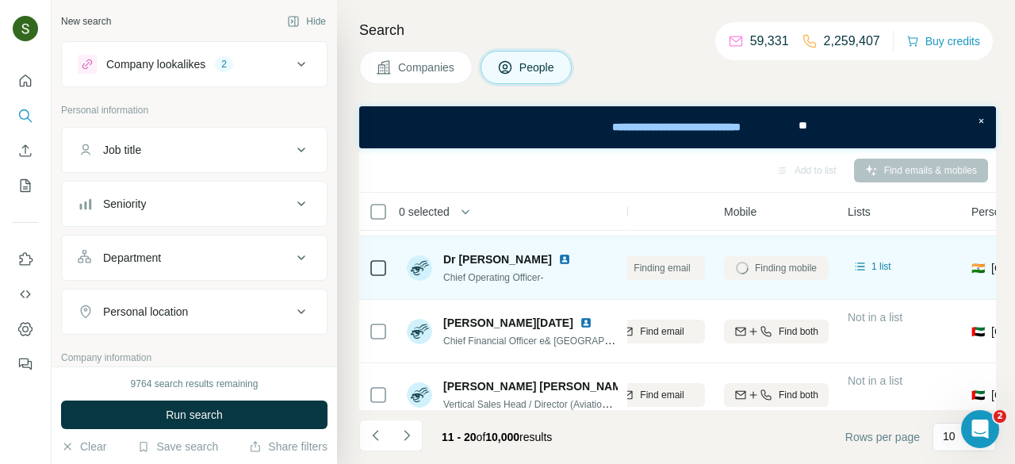
scroll to position [121, 211]
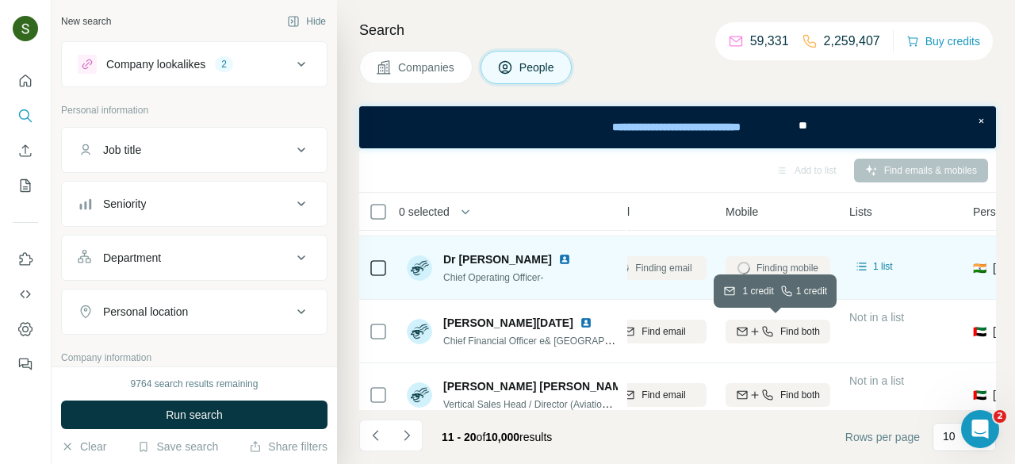
click at [800, 330] on span "Find both" at bounding box center [800, 331] width 40 height 14
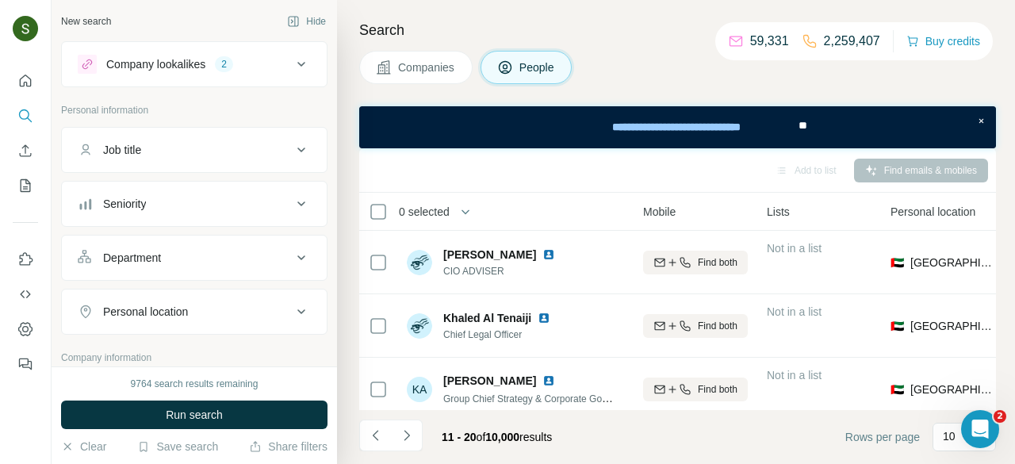
scroll to position [400, 293]
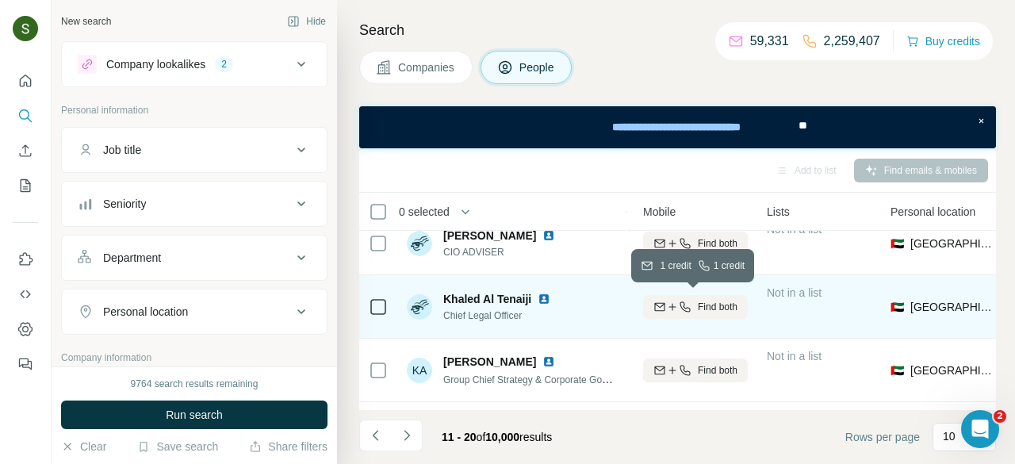
click at [724, 310] on span "Find both" at bounding box center [718, 307] width 40 height 14
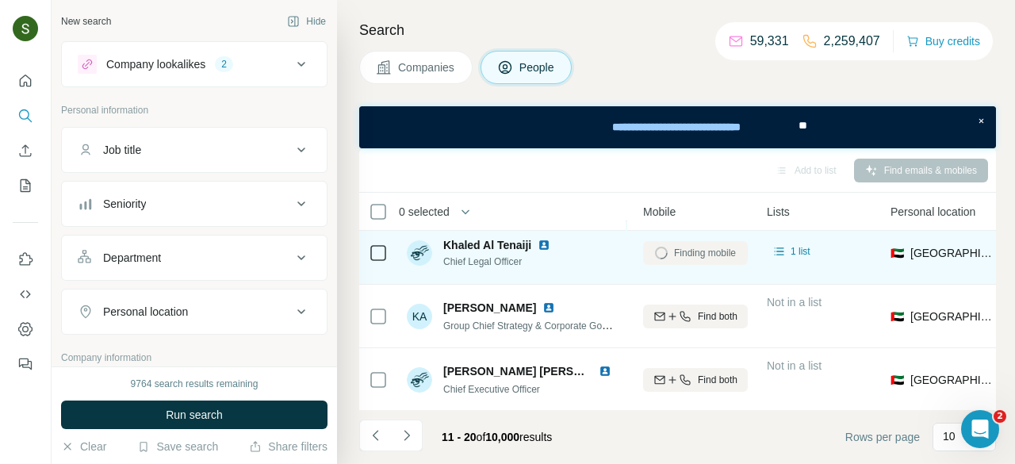
scroll to position [454, 294]
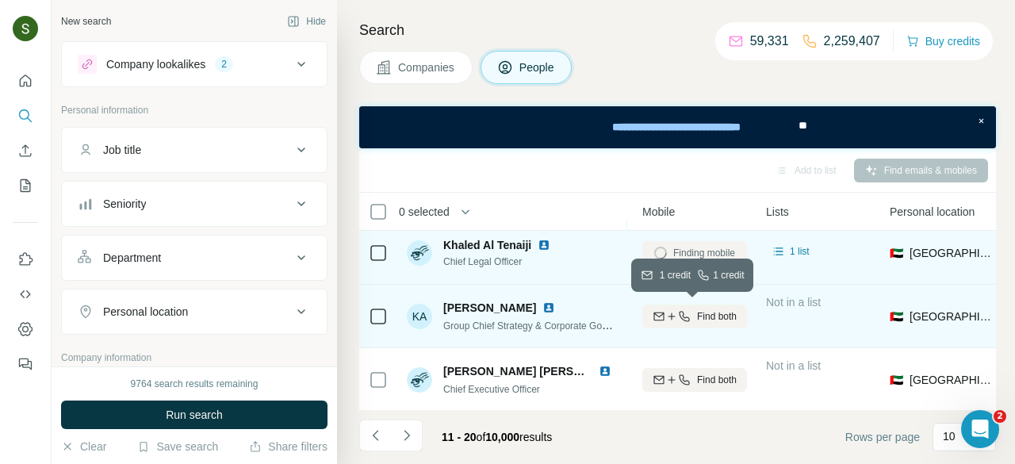
click at [724, 312] on span "Find both" at bounding box center [717, 316] width 40 height 14
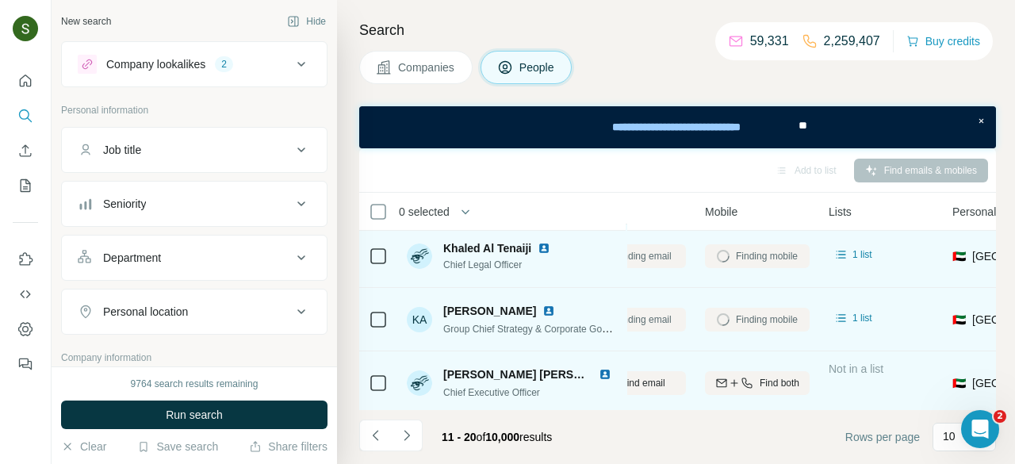
scroll to position [448, 230]
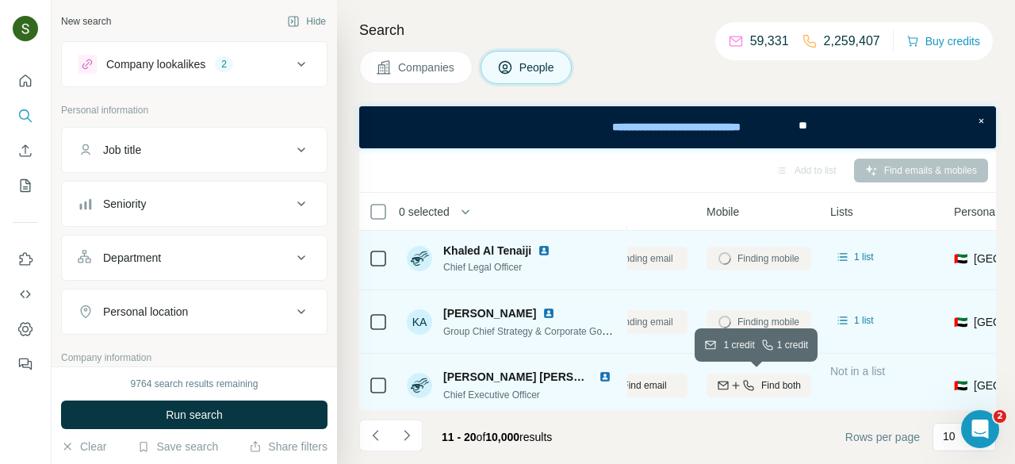
click at [755, 393] on button "Find both" at bounding box center [759, 386] width 105 height 24
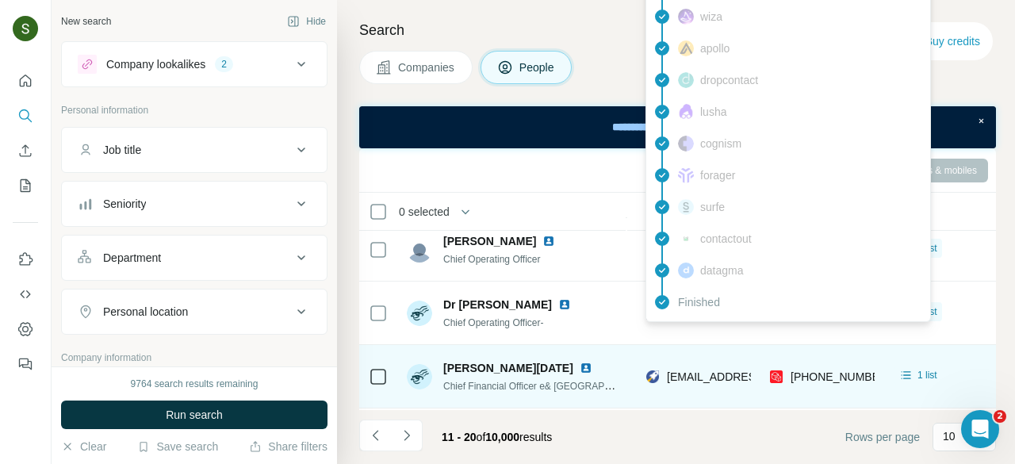
scroll to position [76, 167]
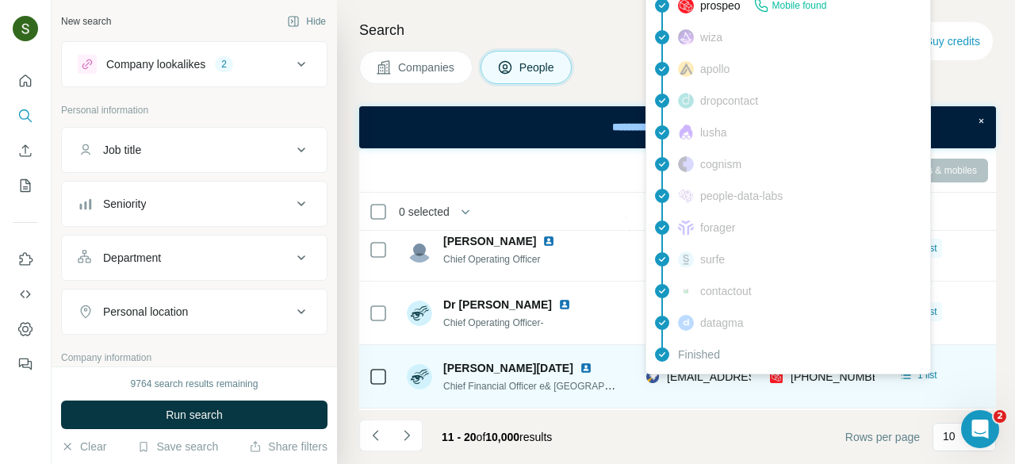
click at [728, 374] on span "faraja@etisalat.ae" at bounding box center [761, 376] width 188 height 13
copy span "faraja@etisalat.ae"
click at [580, 365] on img at bounding box center [586, 368] width 13 height 13
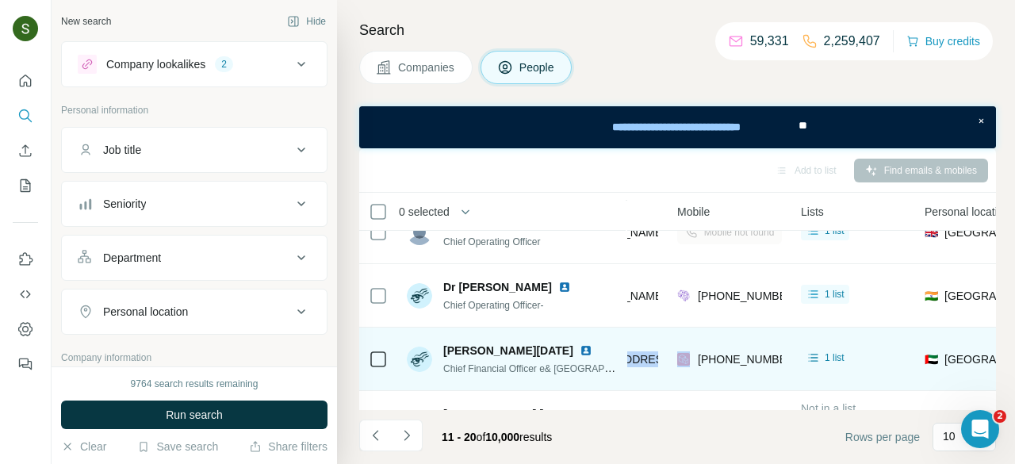
scroll to position [100, 270]
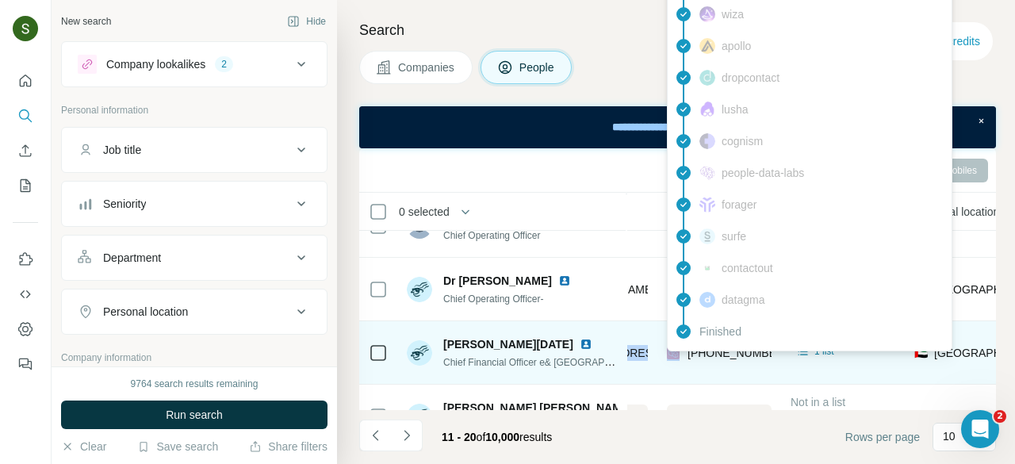
click at [727, 351] on span "+971506150133" at bounding box center [738, 353] width 100 height 13
copy tr "+971506150133"
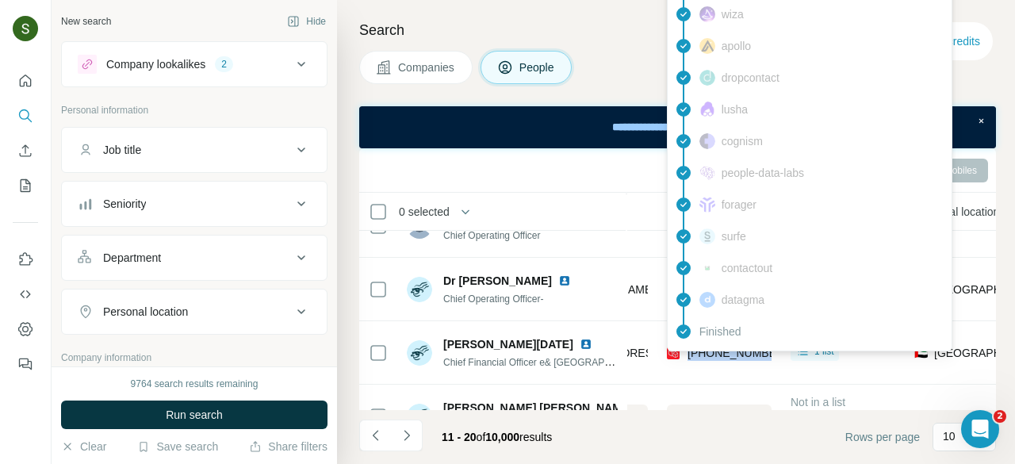
click at [623, 228] on th "People" at bounding box center [511, 212] width 228 height 38
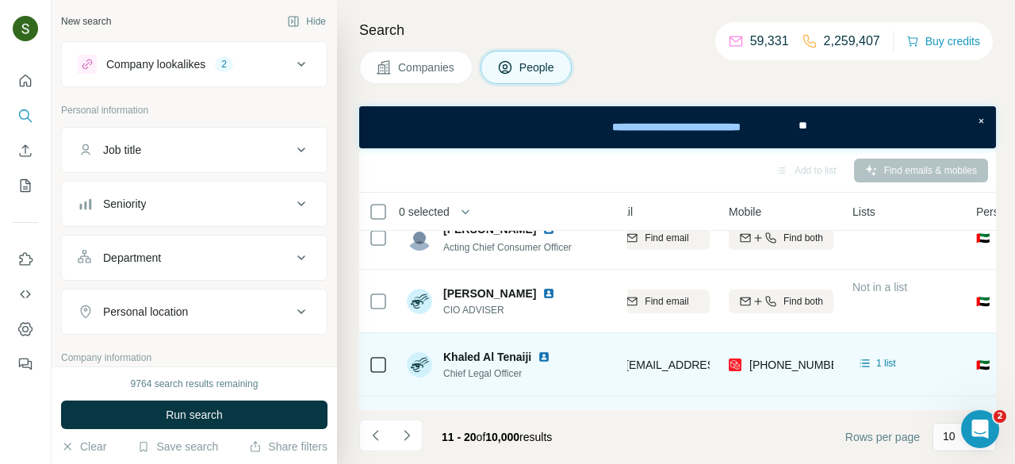
scroll to position [341, 208]
click at [544, 353] on img at bounding box center [544, 357] width 13 height 13
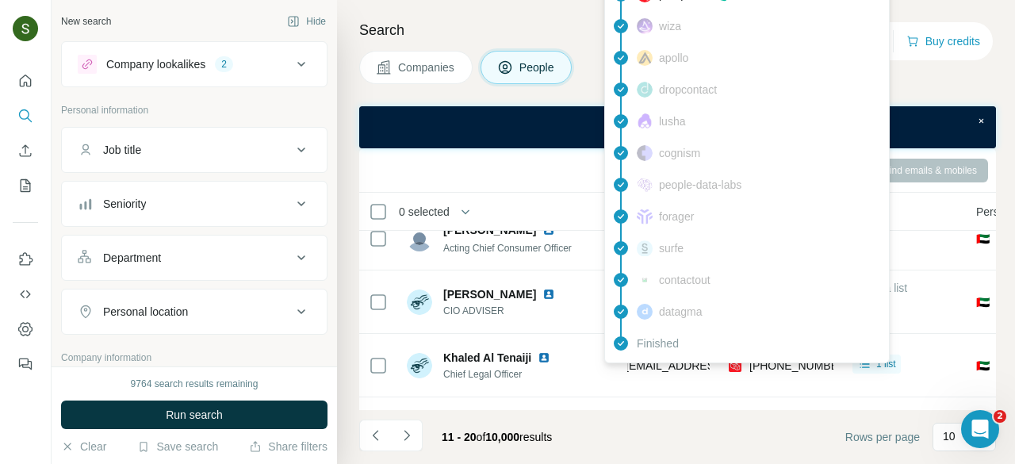
click at [662, 362] on div "findymail Not found leadmagic Not found hunter Not found rocketreach Email foun…" at bounding box center [747, 106] width 286 height 516
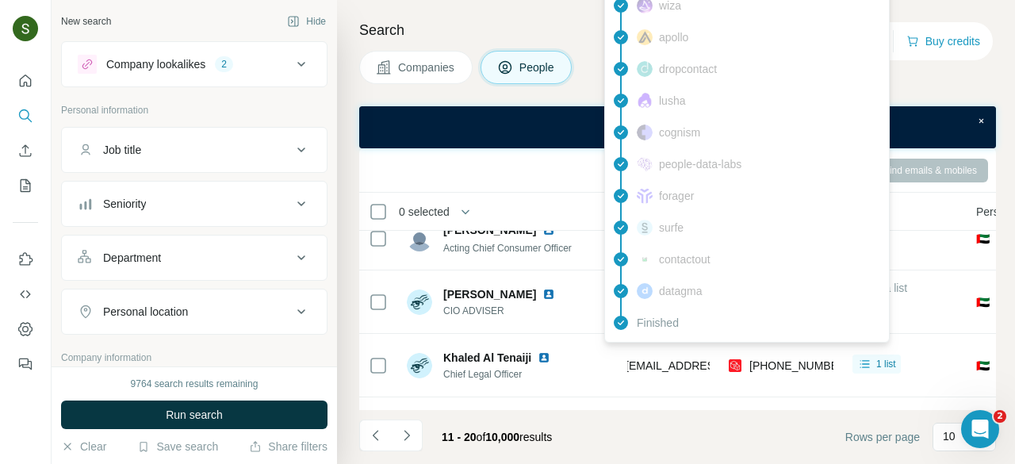
click at [662, 362] on span "khaltenaiji@etisalat.ae" at bounding box center [720, 365] width 188 height 13
copy span "khaltenaiji@etisalat.ae"
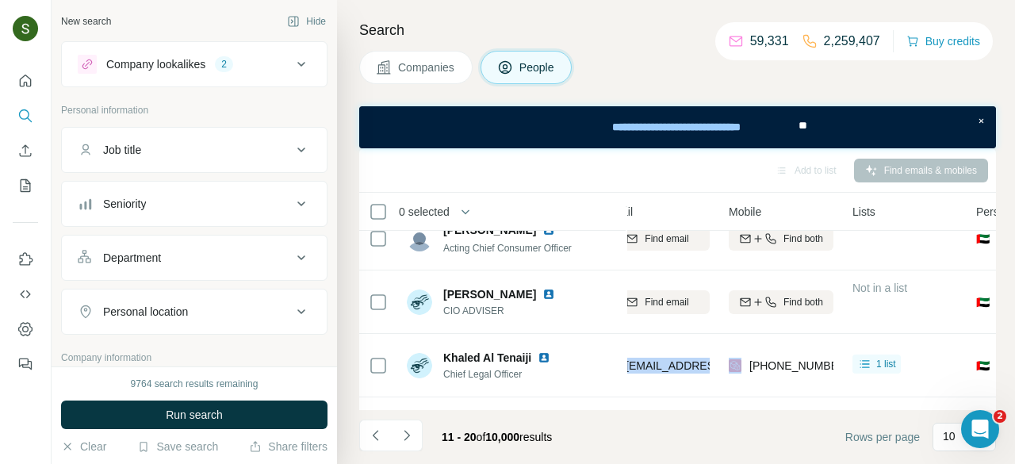
click at [769, 355] on div "+971502444060" at bounding box center [781, 365] width 105 height 44
copy tr "+971502444060"
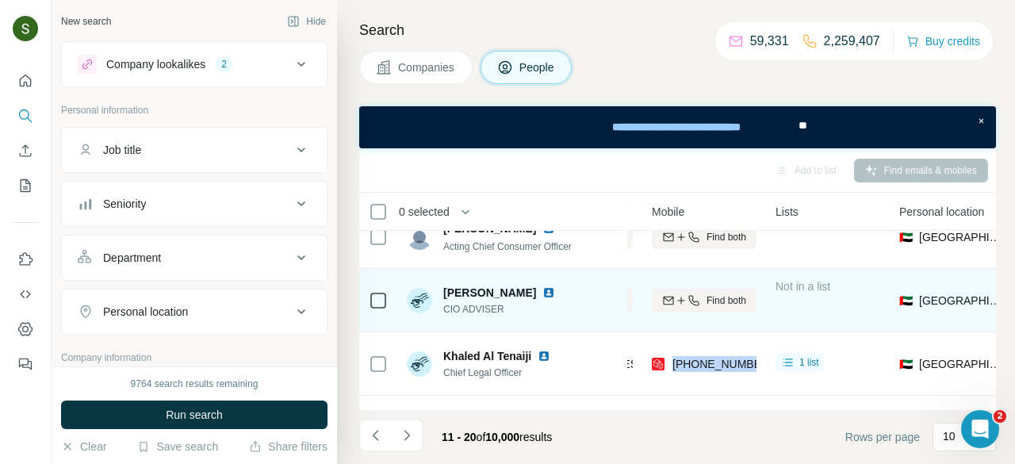
scroll to position [343, 296]
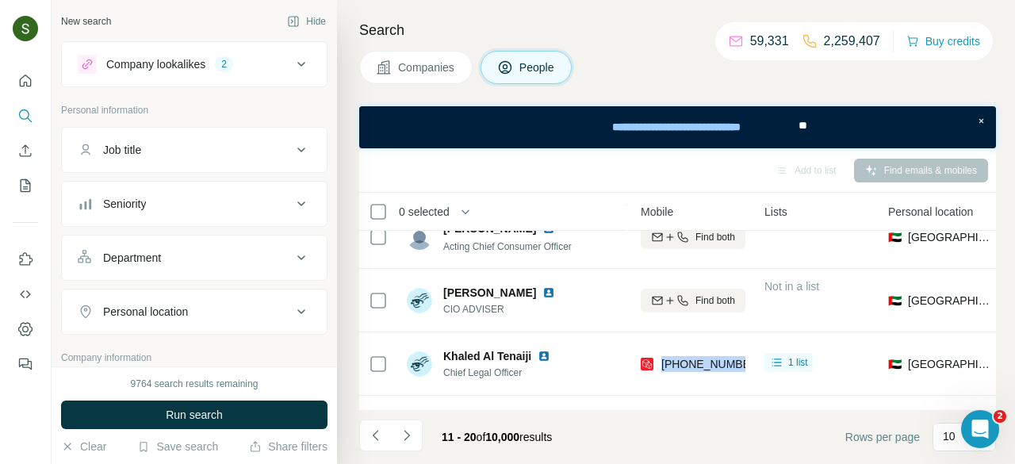
click at [447, 65] on span "Companies" at bounding box center [427, 67] width 58 height 16
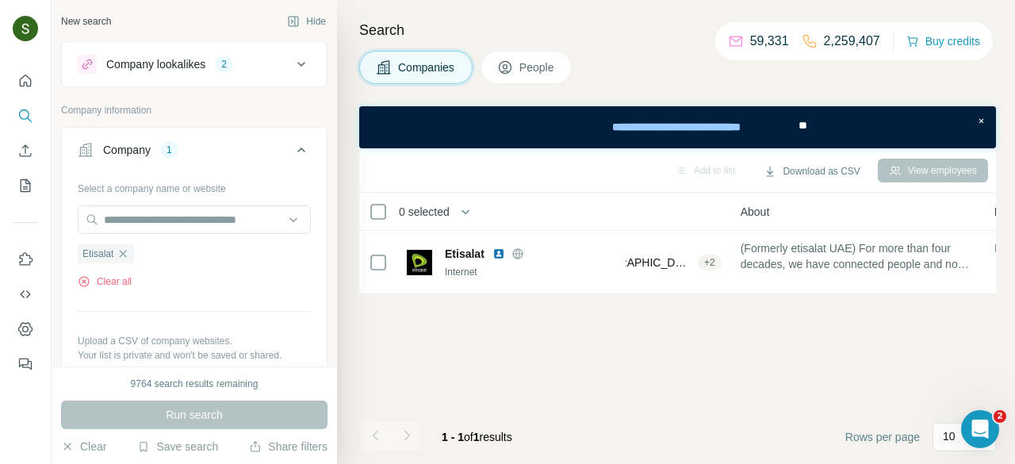
scroll to position [0, 296]
click at [113, 274] on button "Clear all" at bounding box center [105, 281] width 54 height 14
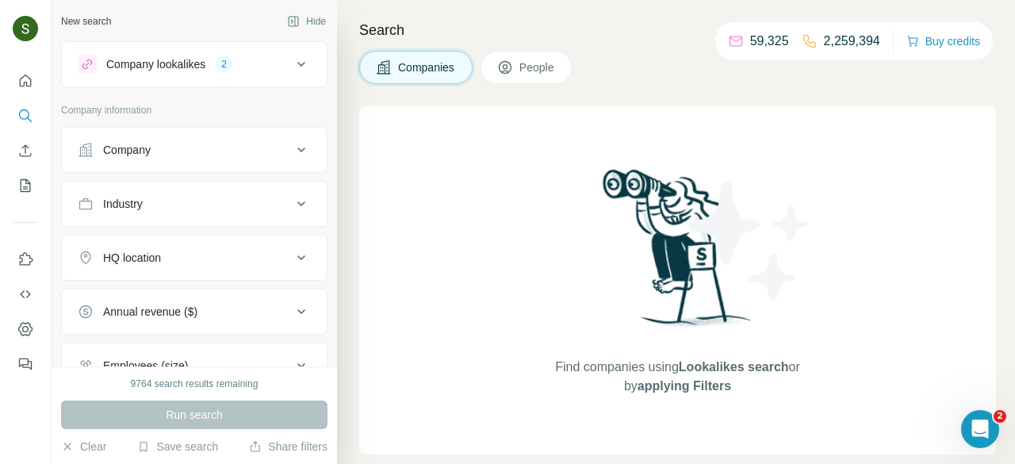
click at [194, 159] on button "Company" at bounding box center [194, 150] width 265 height 38
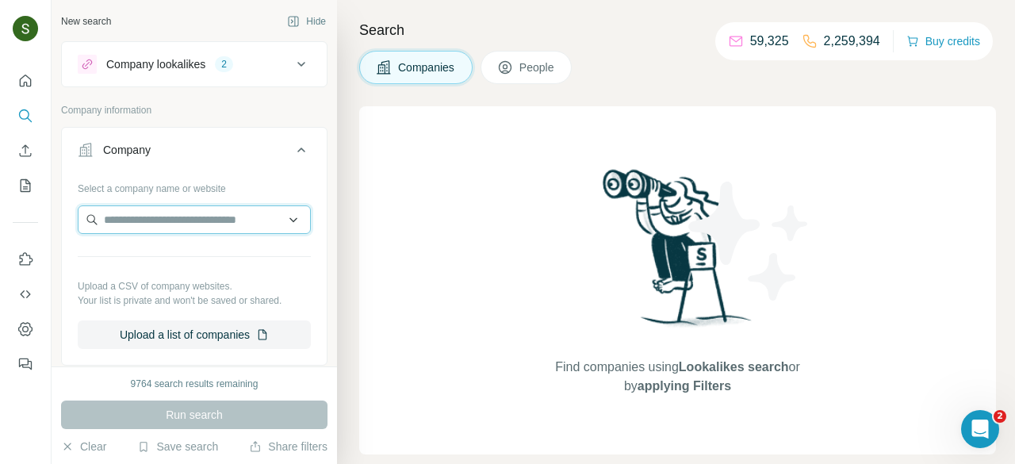
click at [168, 222] on input "text" at bounding box center [194, 219] width 233 height 29
paste input "**********"
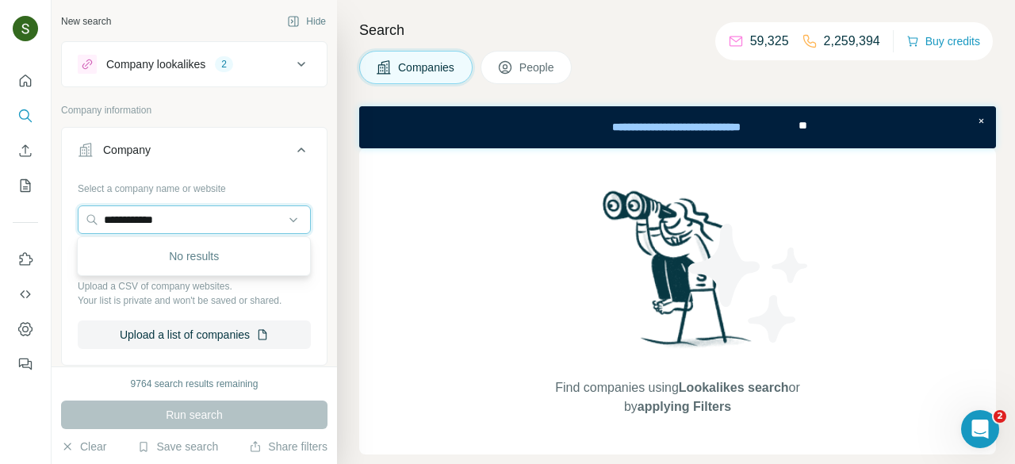
type input "**********"
click at [182, 222] on input "**********" at bounding box center [194, 219] width 233 height 29
paste input "**********"
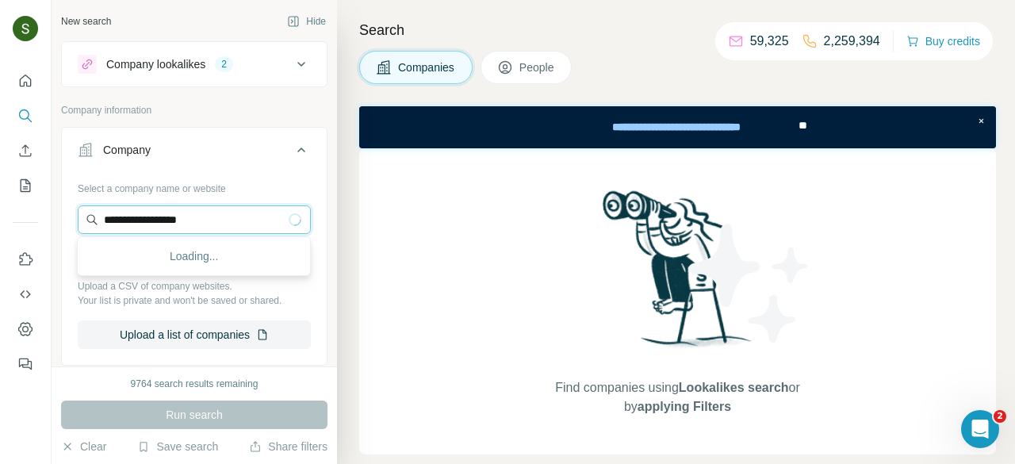
type input "**********"
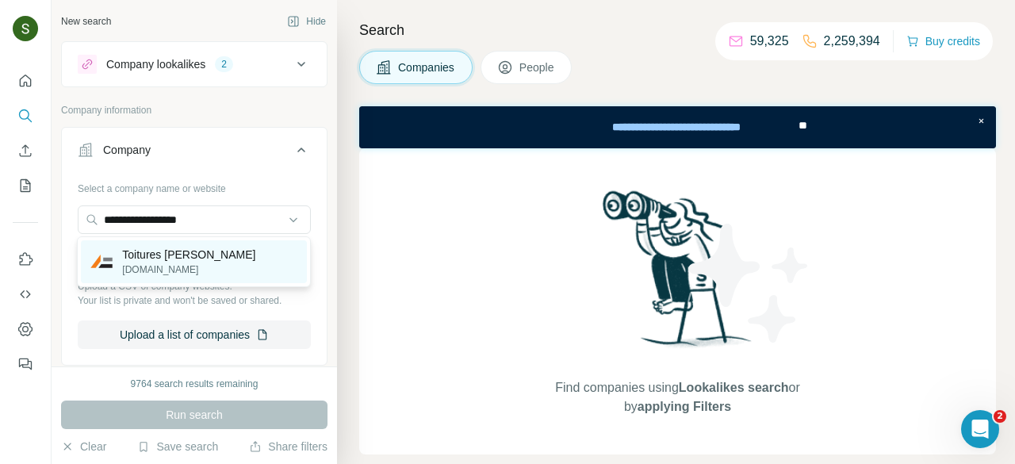
click at [176, 267] on p "toituresbernard.be" at bounding box center [188, 270] width 133 height 14
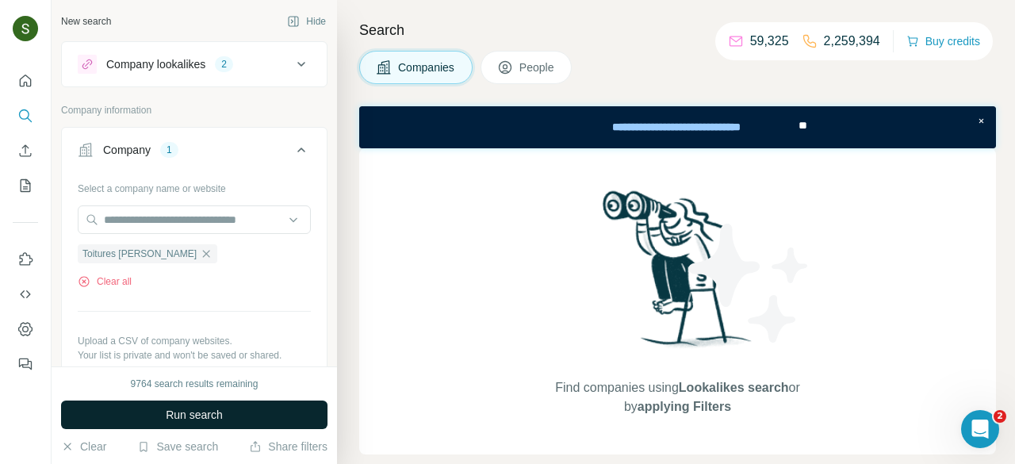
click at [166, 413] on span "Run search" at bounding box center [194, 415] width 57 height 16
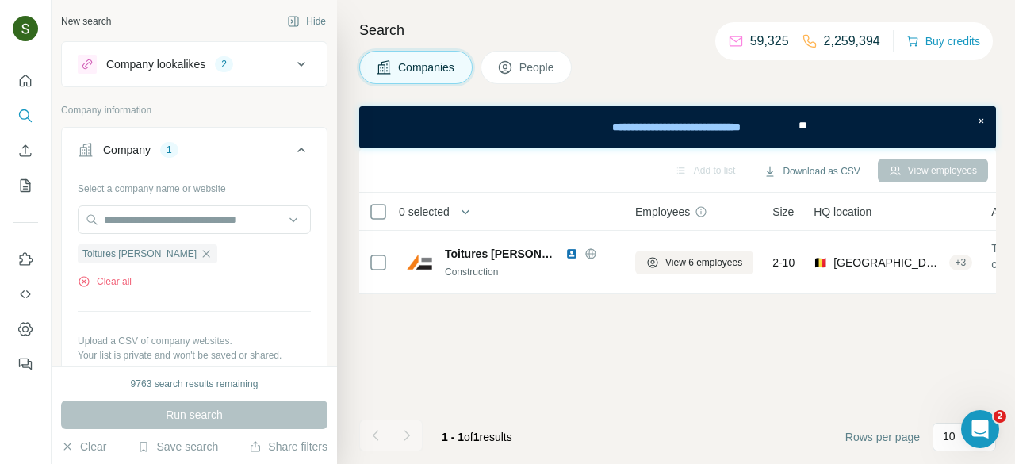
click at [547, 62] on span "People" at bounding box center [538, 67] width 36 height 16
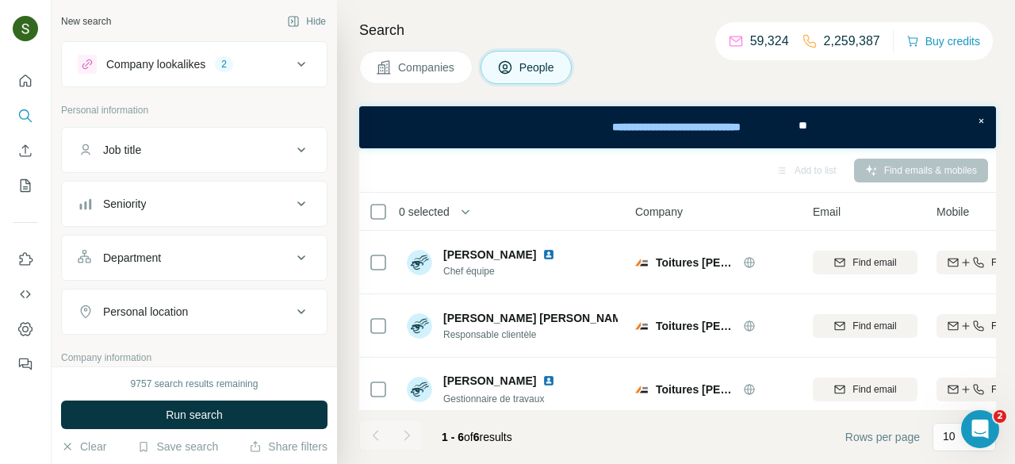
scroll to position [200, 0]
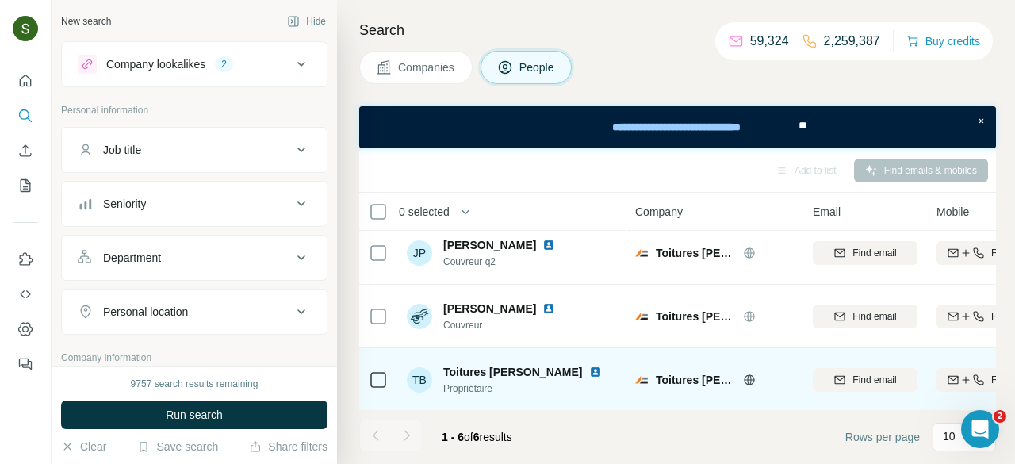
click at [589, 366] on img at bounding box center [595, 372] width 13 height 13
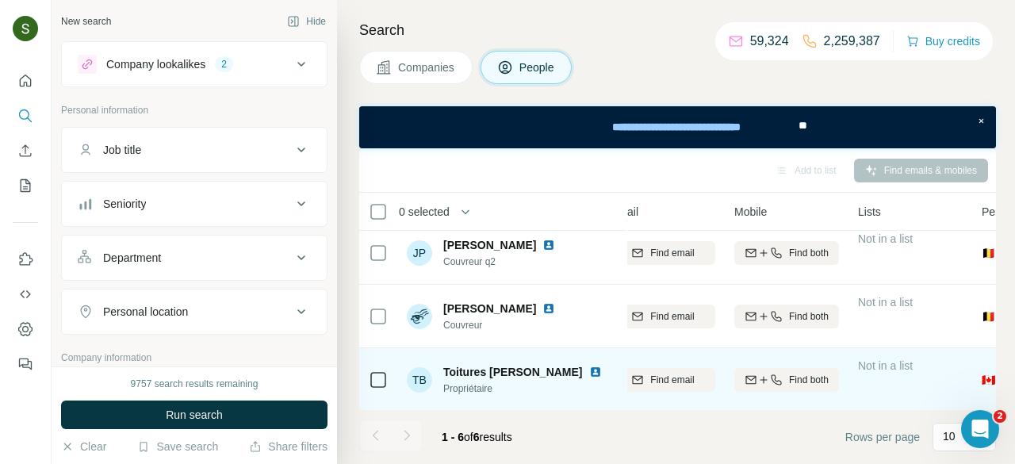
scroll to position [200, 228]
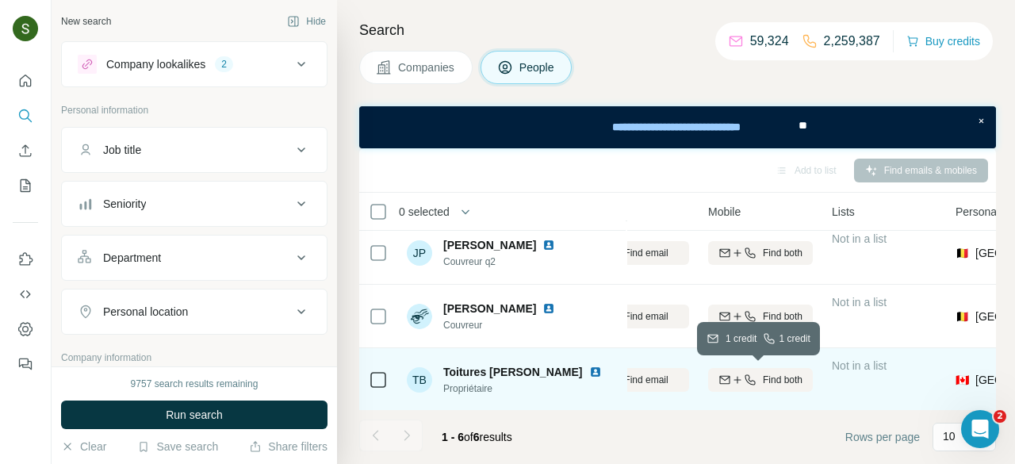
click at [739, 379] on icon "button" at bounding box center [737, 380] width 13 height 13
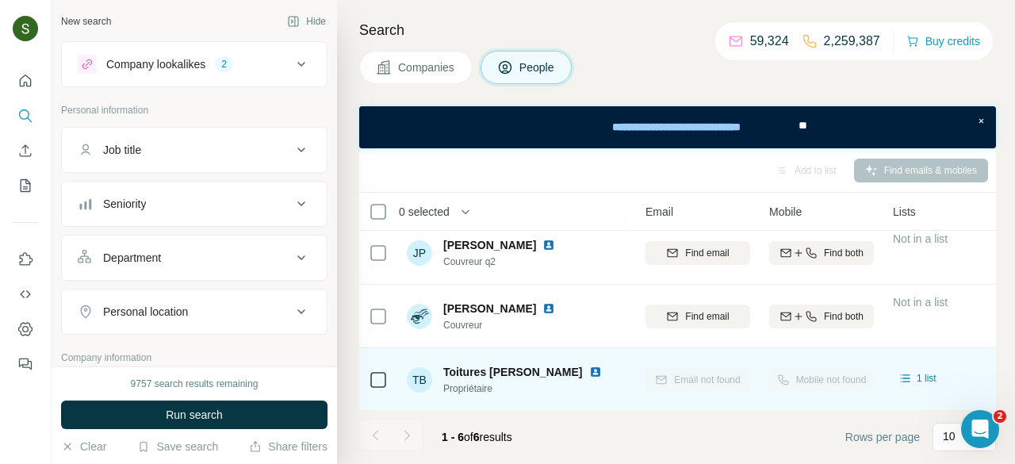
scroll to position [0, 167]
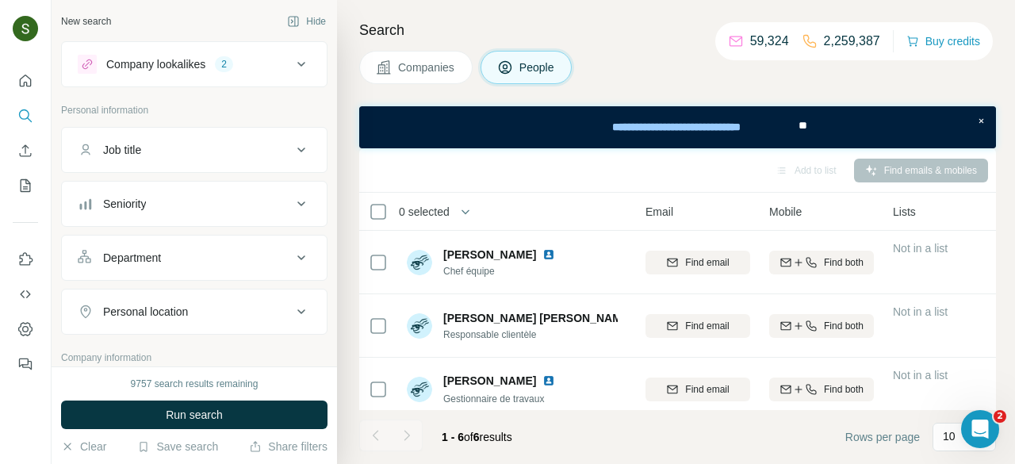
click at [443, 65] on span "Companies" at bounding box center [427, 67] width 58 height 16
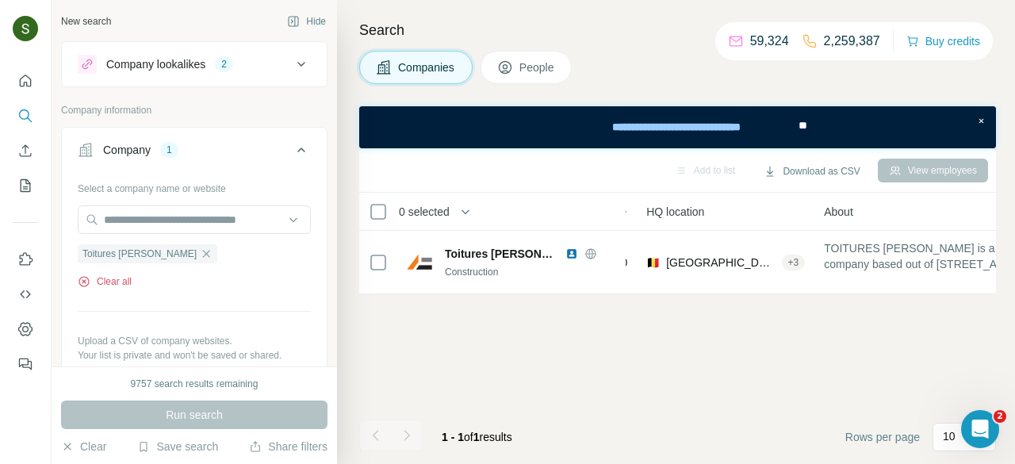
click at [106, 280] on button "Clear all" at bounding box center [105, 281] width 54 height 14
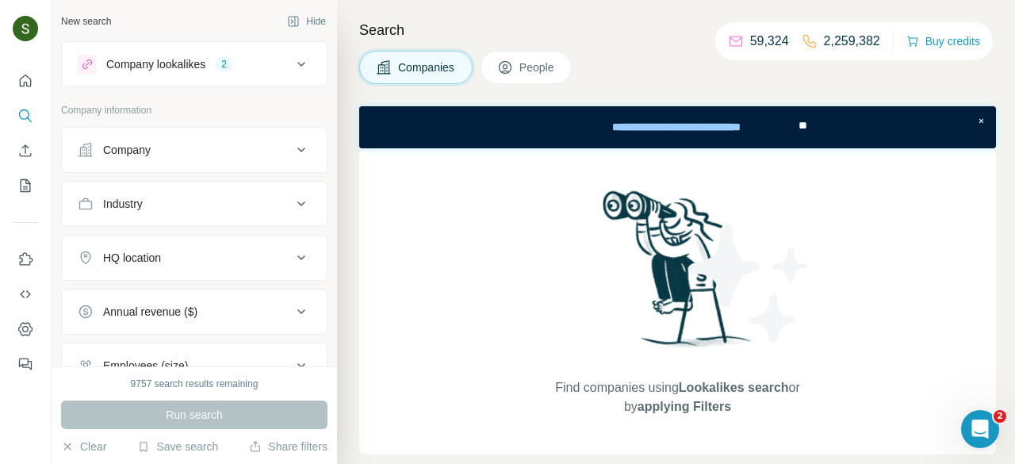
click at [211, 157] on button "Company" at bounding box center [194, 150] width 265 height 38
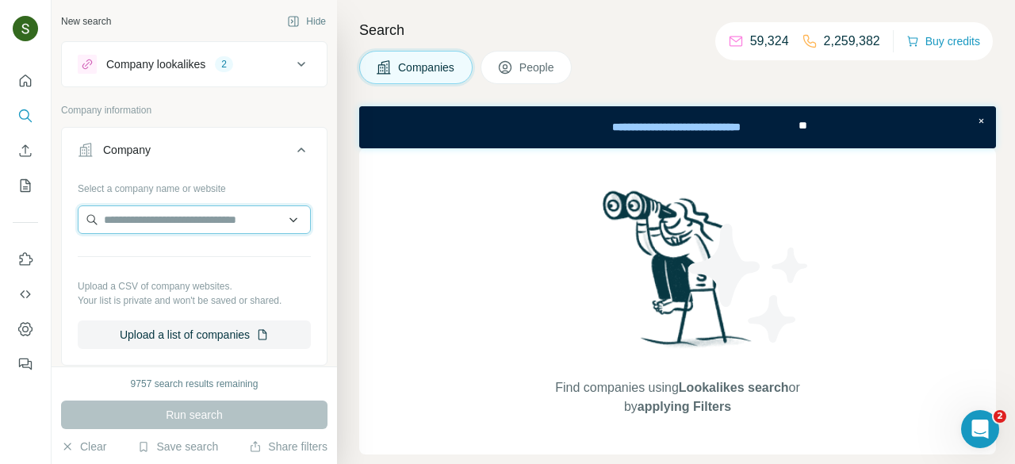
click at [204, 221] on input "text" at bounding box center [194, 219] width 233 height 29
paste input "**********"
type input "**********"
click at [236, 221] on input "**********" at bounding box center [194, 219] width 233 height 29
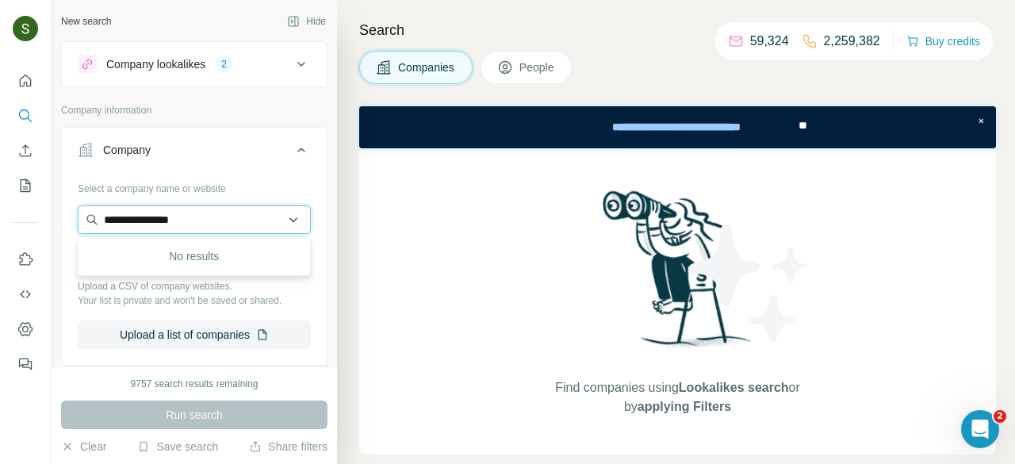
click at [236, 221] on input "**********" at bounding box center [194, 219] width 233 height 29
paste input "**********"
type input "**********"
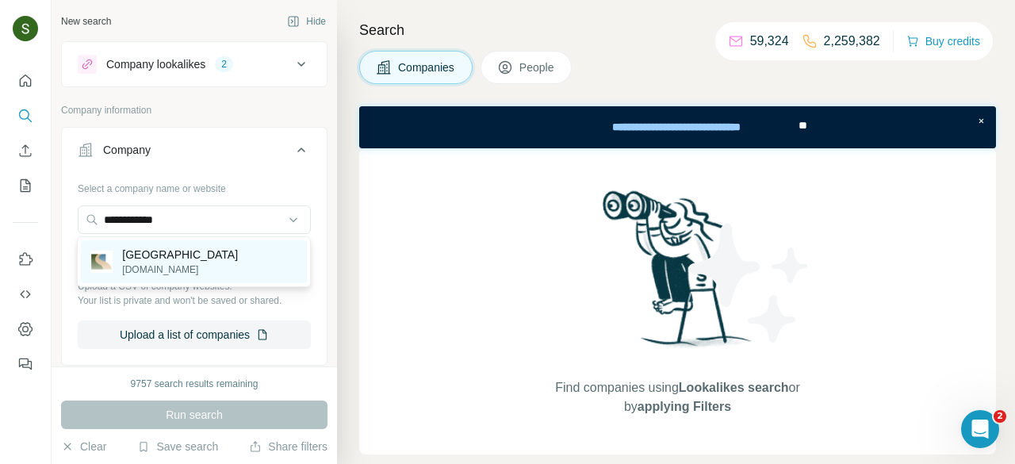
click at [188, 279] on div "Lakewalk Surgery Center lakewalk.com" at bounding box center [194, 261] width 226 height 43
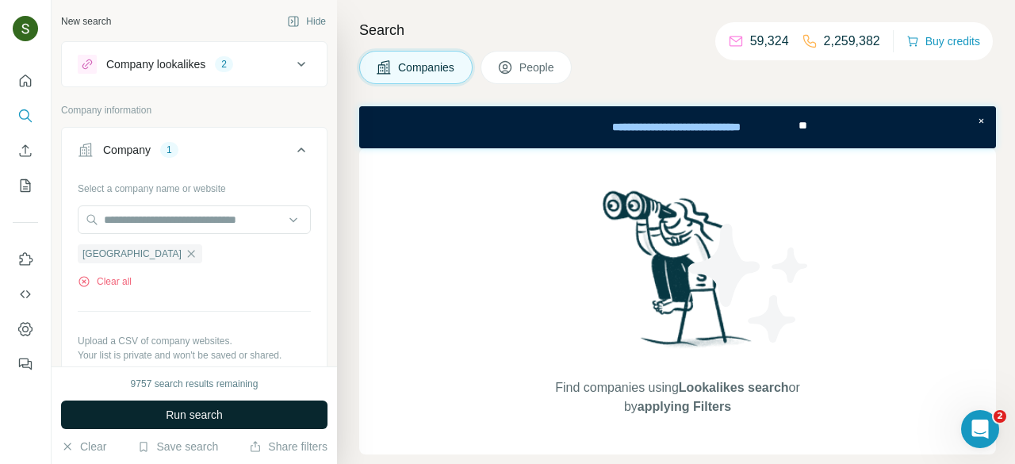
click at [236, 422] on button "Run search" at bounding box center [194, 415] width 267 height 29
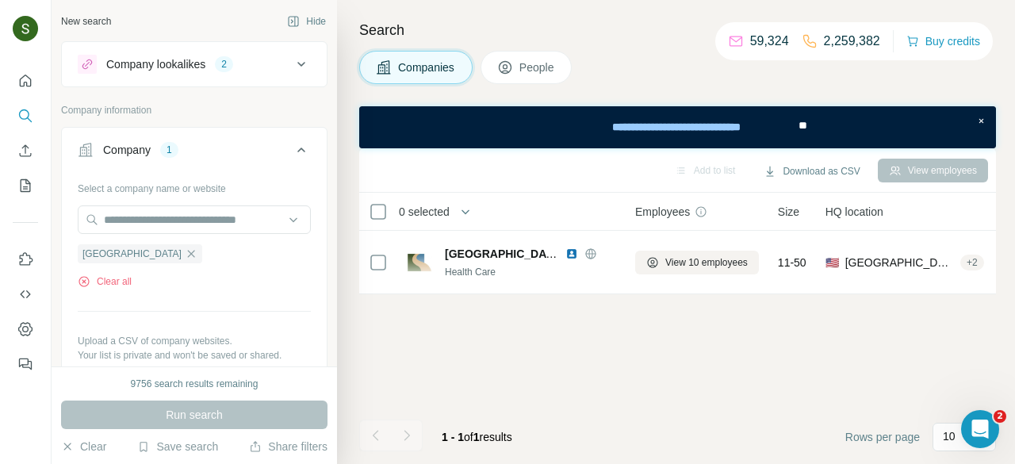
click at [517, 71] on button "People" at bounding box center [527, 67] width 92 height 33
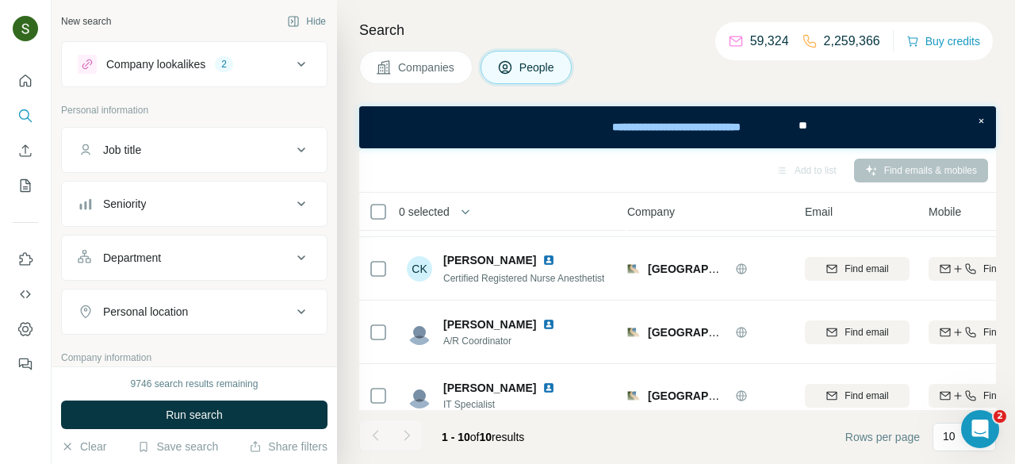
scroll to position [454, 9]
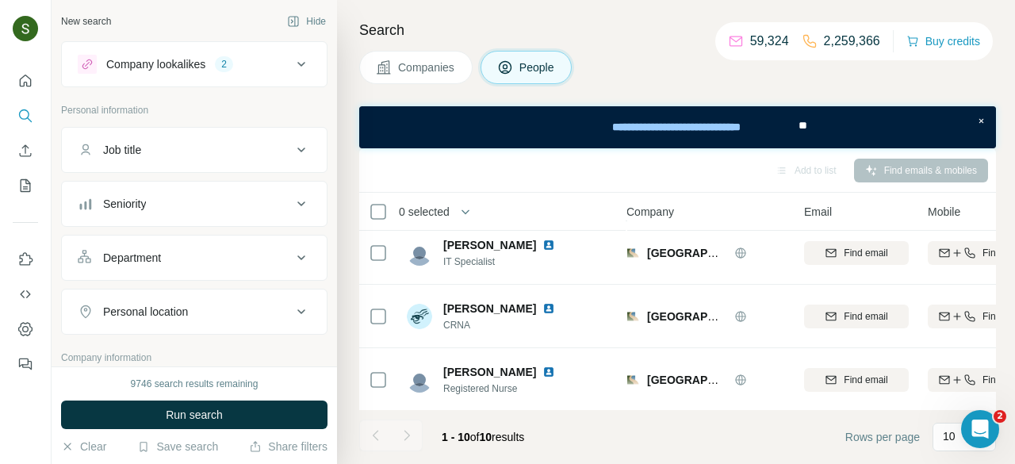
click at [434, 61] on span "Companies" at bounding box center [427, 67] width 58 height 16
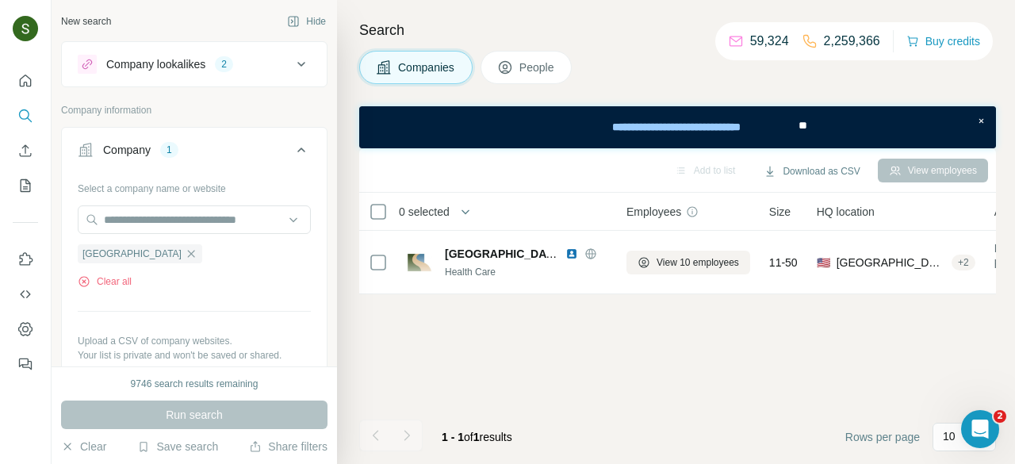
scroll to position [0, 9]
click at [114, 280] on button "Clear all" at bounding box center [105, 281] width 54 height 14
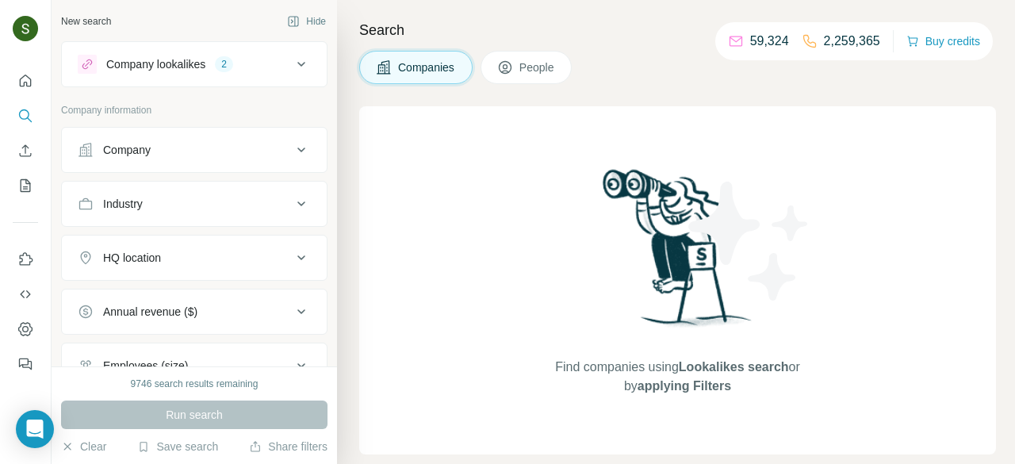
click at [195, 137] on button "Company" at bounding box center [194, 150] width 265 height 38
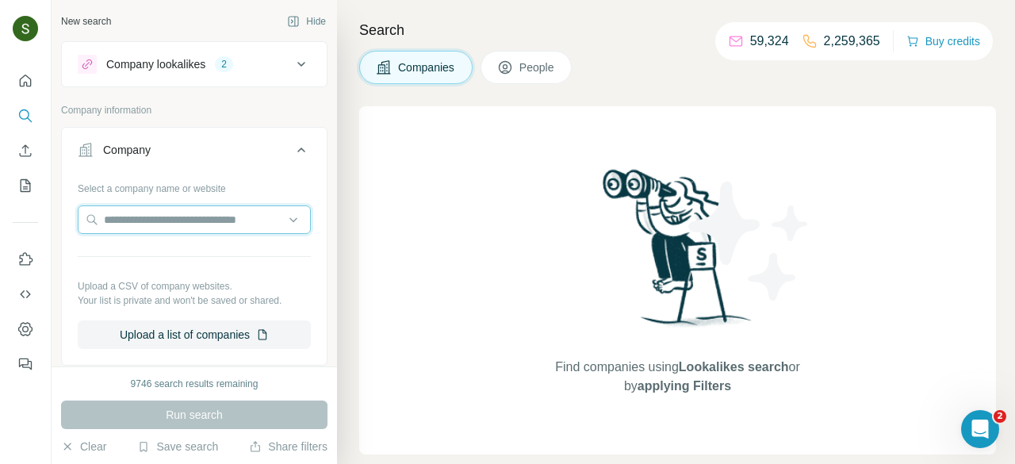
click at [154, 217] on input "text" at bounding box center [194, 219] width 233 height 29
paste input "**********"
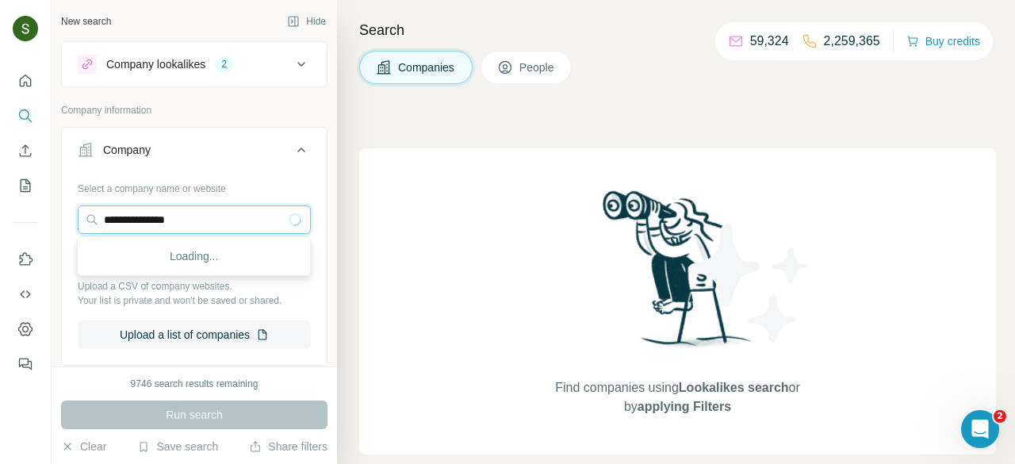
type input "**********"
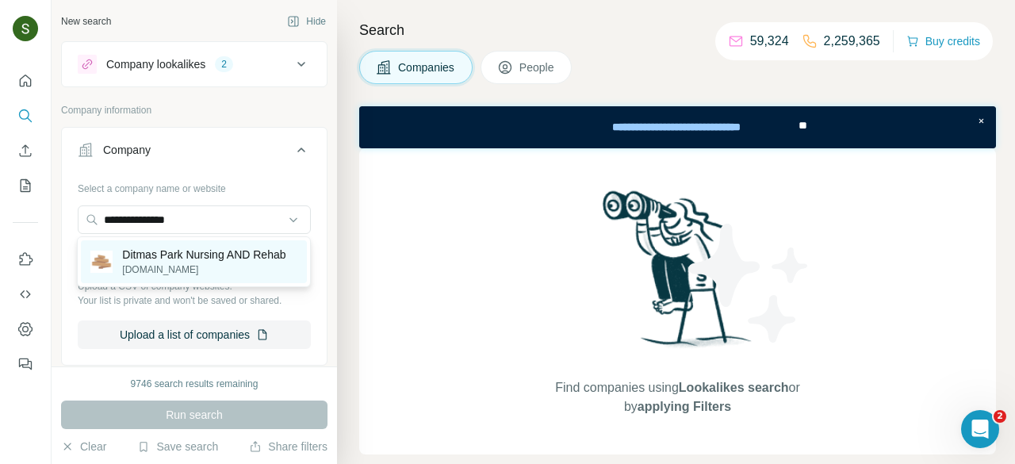
click at [201, 262] on p "Ditmas Park Nursing AND Rehab" at bounding box center [203, 255] width 163 height 16
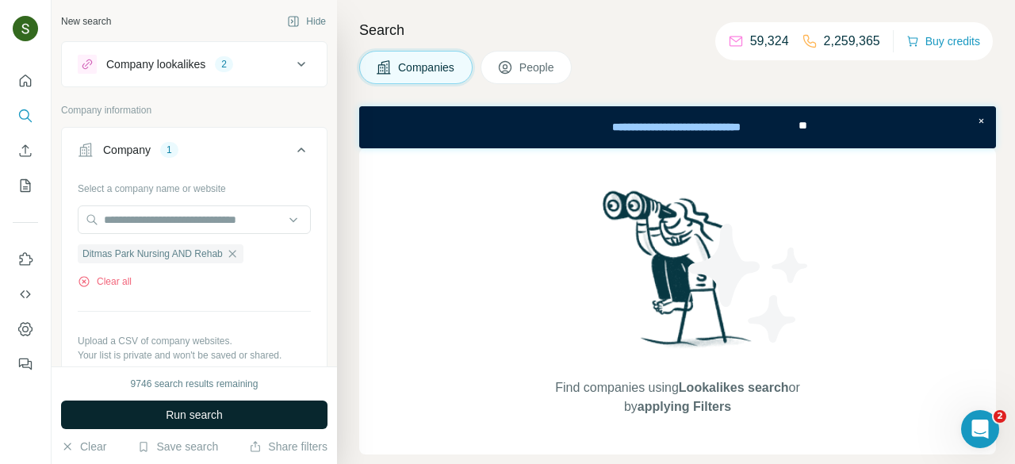
click at [260, 412] on button "Run search" at bounding box center [194, 415] width 267 height 29
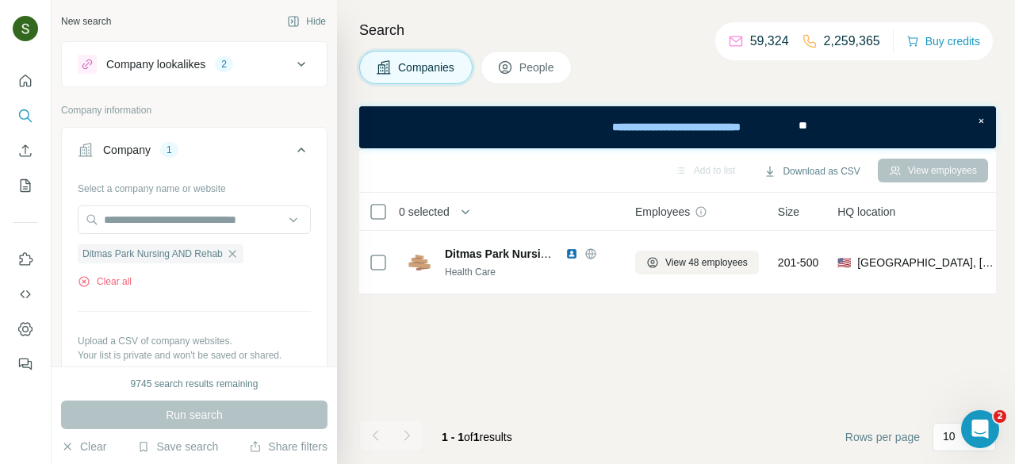
click at [534, 69] on span "People" at bounding box center [538, 67] width 36 height 16
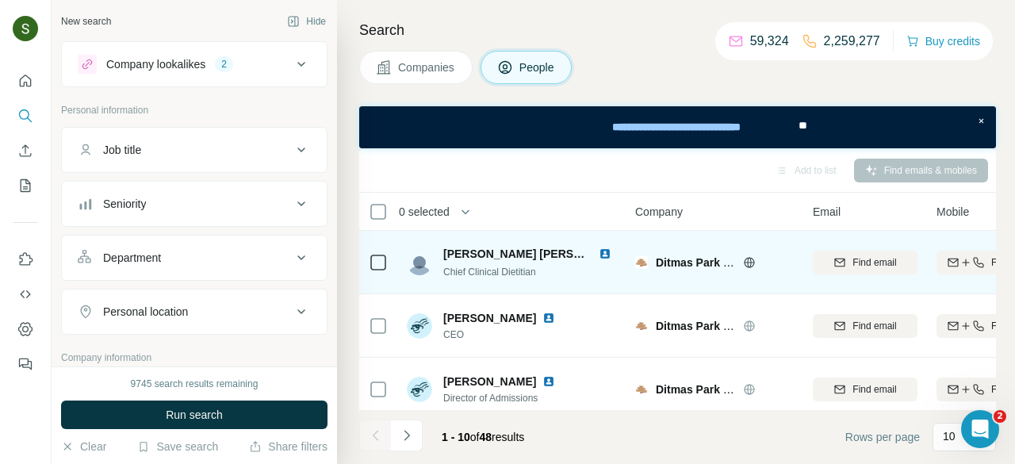
scroll to position [12, 0]
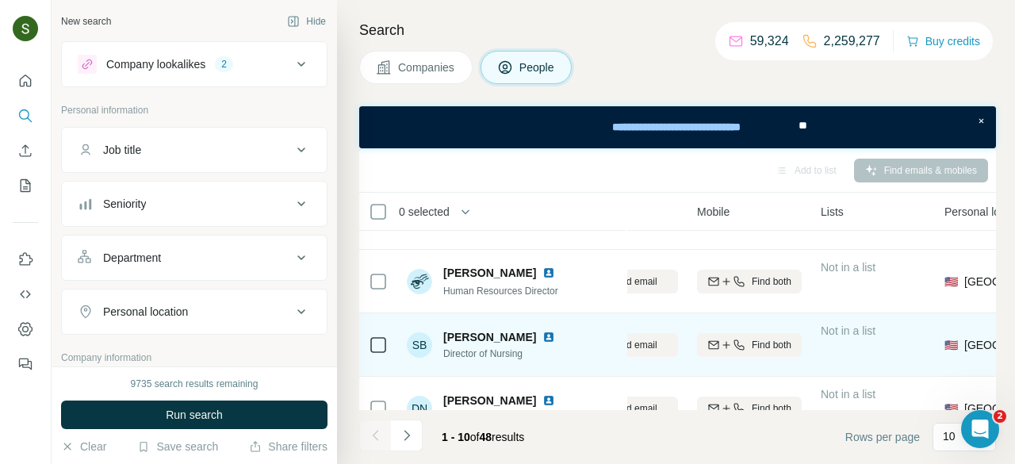
scroll to position [171, 251]
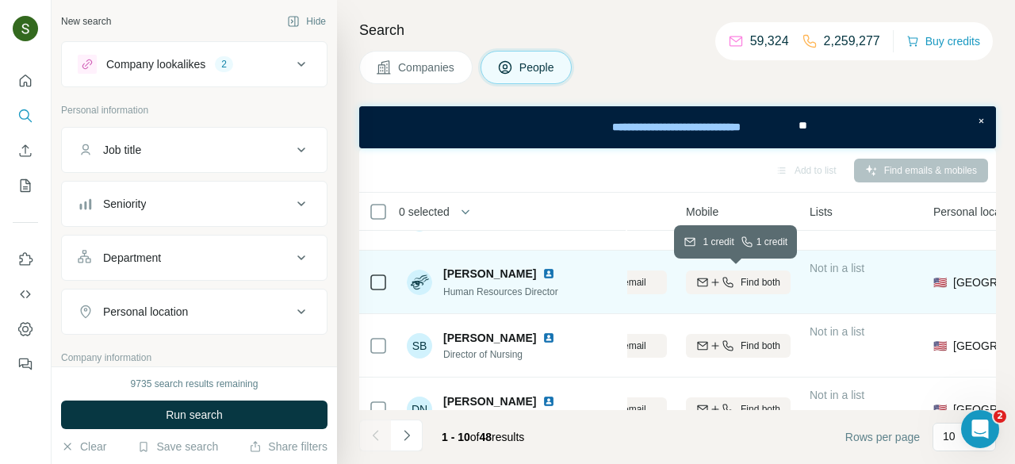
click at [747, 286] on span "Find both" at bounding box center [761, 282] width 40 height 14
click at [555, 269] on img at bounding box center [549, 273] width 13 height 13
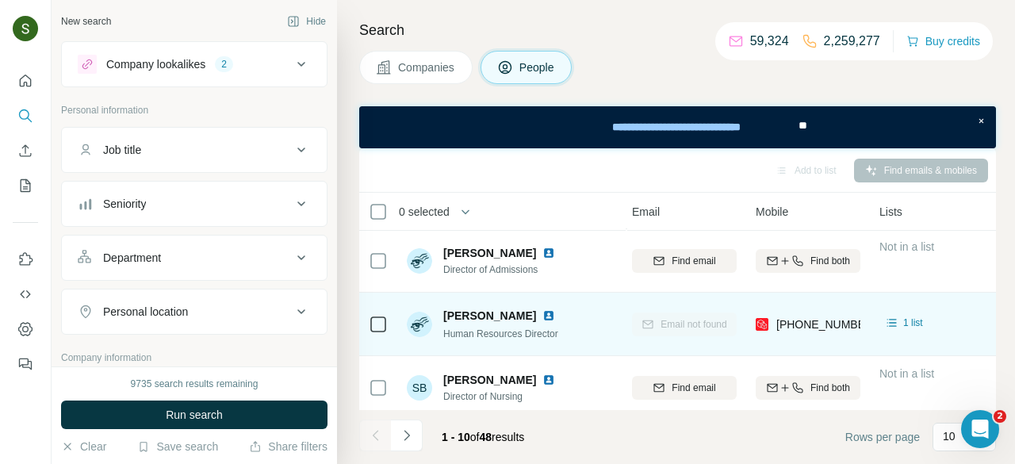
scroll to position [454, 181]
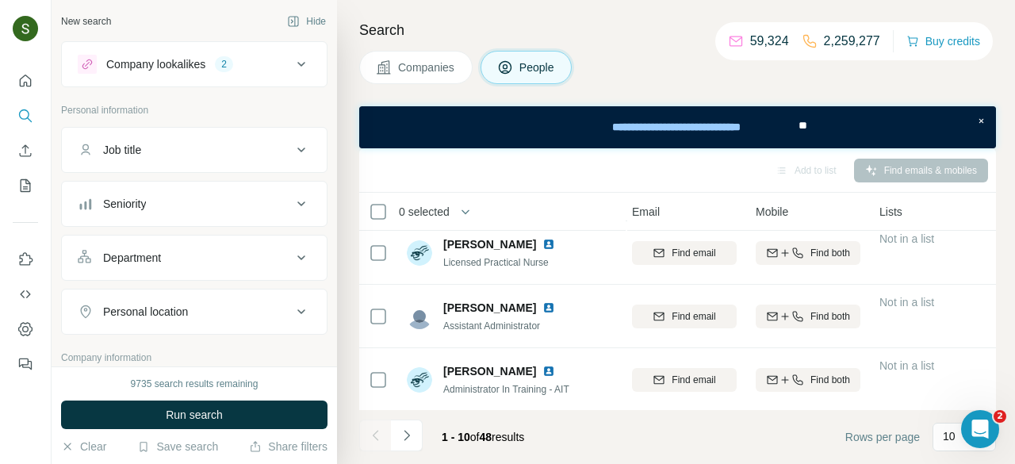
click at [444, 74] on span "Companies" at bounding box center [427, 67] width 58 height 16
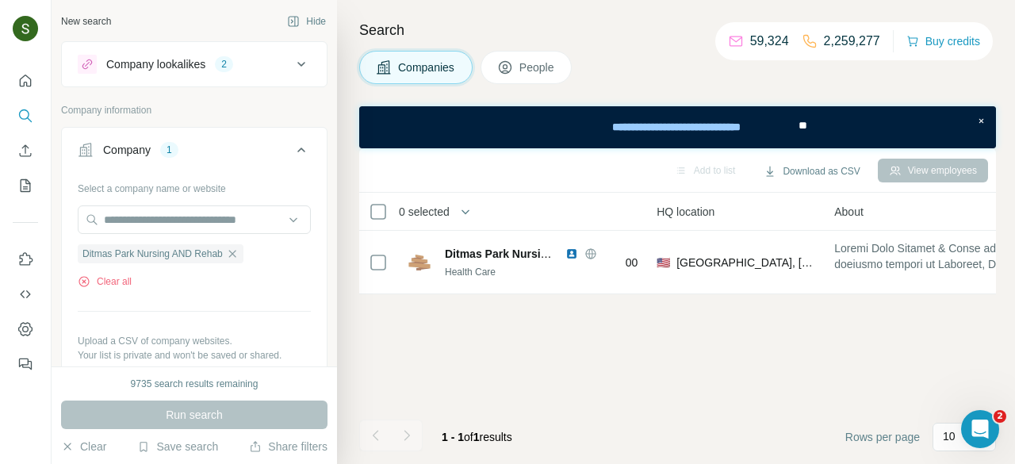
scroll to position [0, 181]
click at [109, 286] on button "Clear all" at bounding box center [105, 281] width 54 height 14
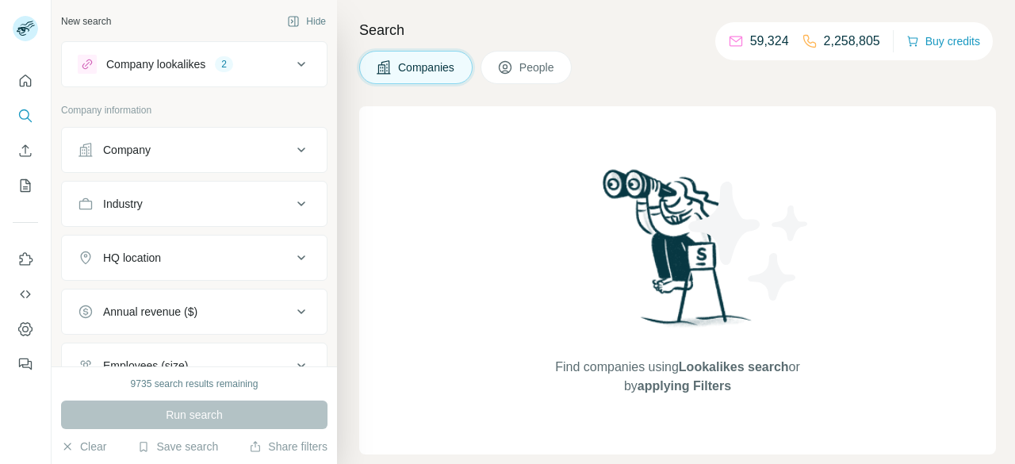
click at [221, 151] on div "Company" at bounding box center [185, 150] width 214 height 16
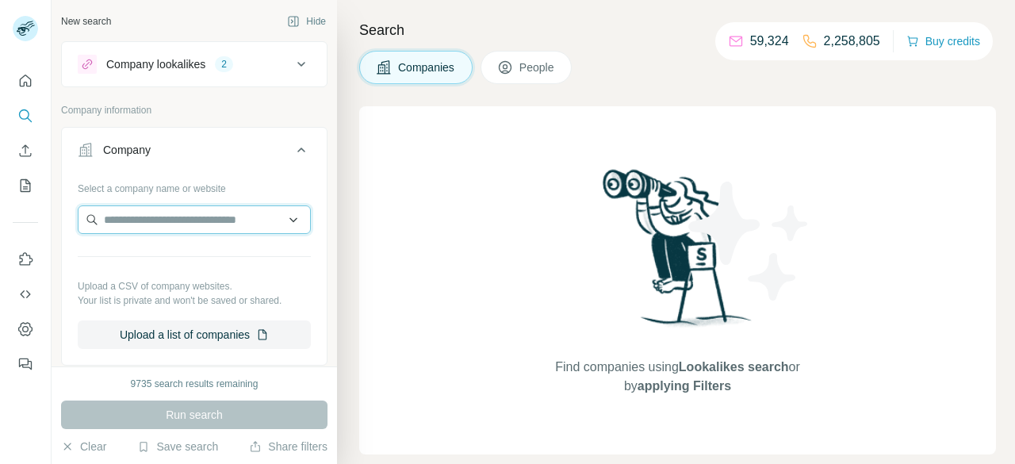
click at [180, 213] on input "text" at bounding box center [194, 219] width 233 height 29
paste input "**********"
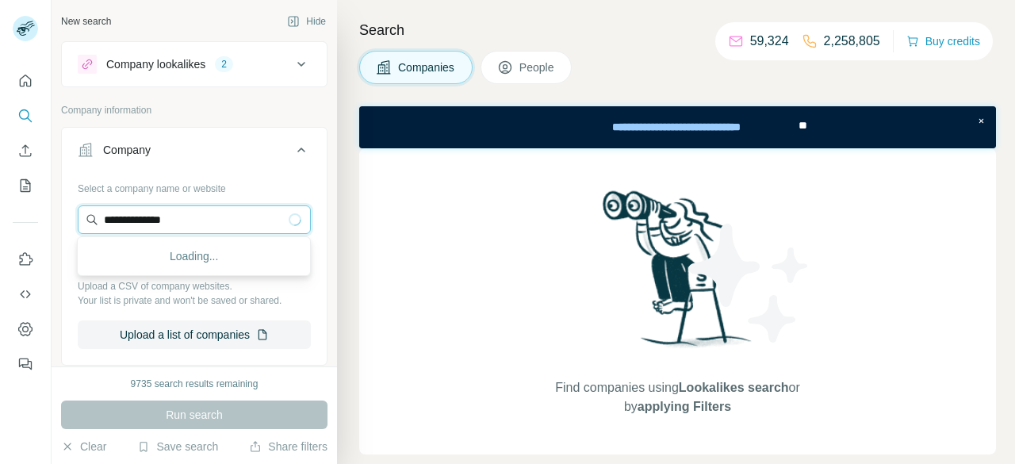
type input "**********"
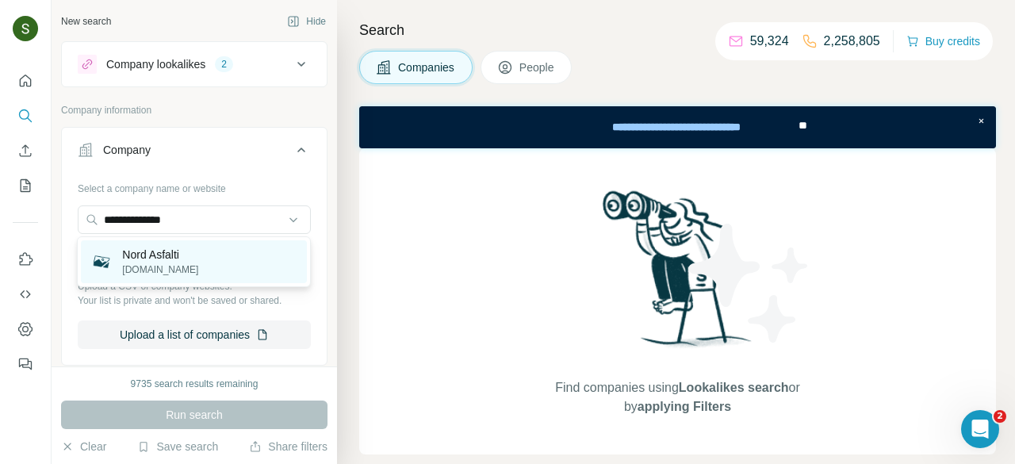
click at [184, 270] on div "Nord Asfalti [DOMAIN_NAME]" at bounding box center [194, 261] width 226 height 43
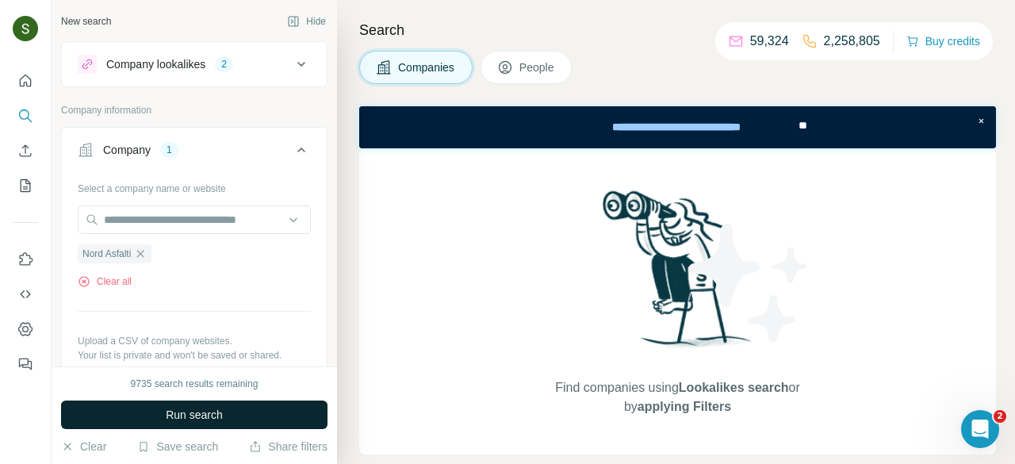
click at [244, 416] on button "Run search" at bounding box center [194, 415] width 267 height 29
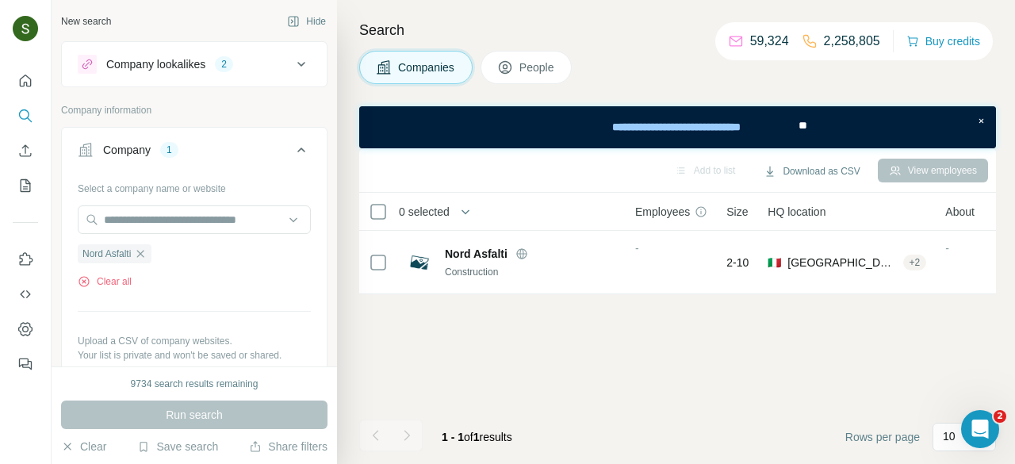
click at [536, 71] on span "People" at bounding box center [538, 67] width 36 height 16
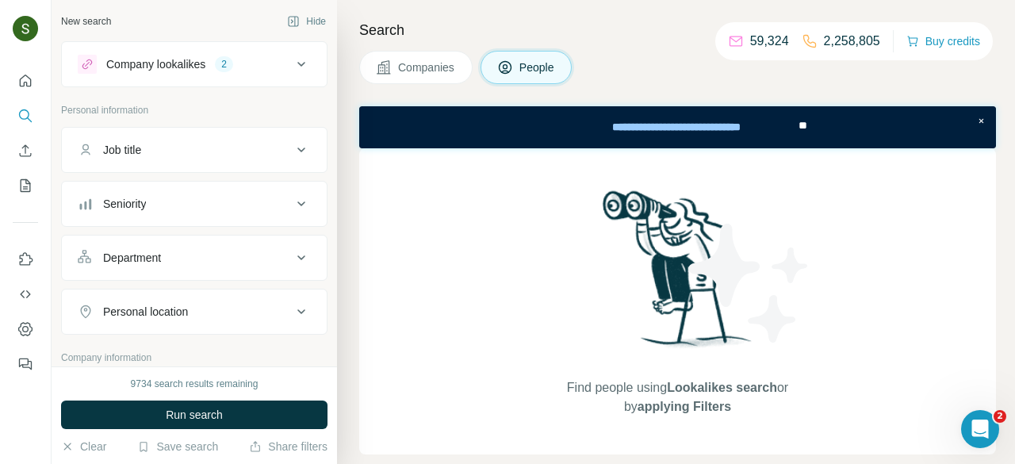
click at [433, 78] on button "Companies" at bounding box center [415, 67] width 113 height 33
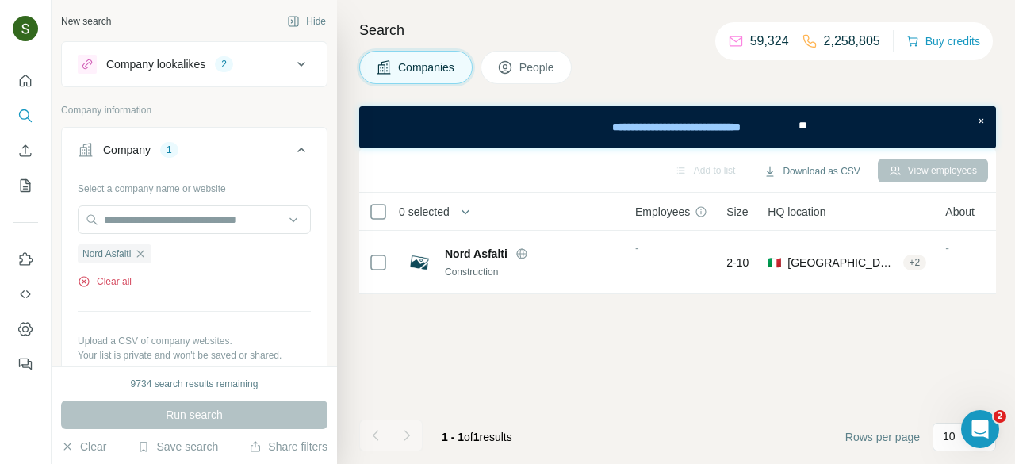
click at [112, 282] on button "Clear all" at bounding box center [105, 281] width 54 height 14
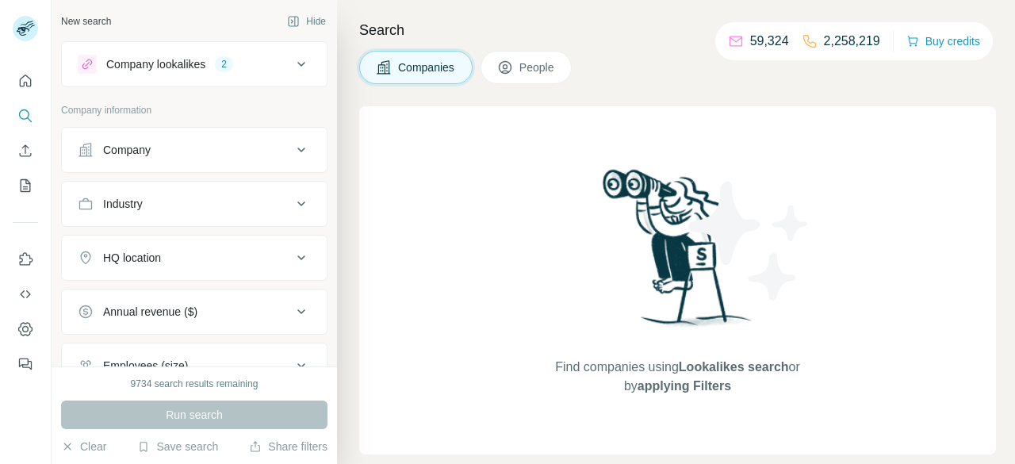
click at [201, 157] on button "Company" at bounding box center [194, 150] width 265 height 38
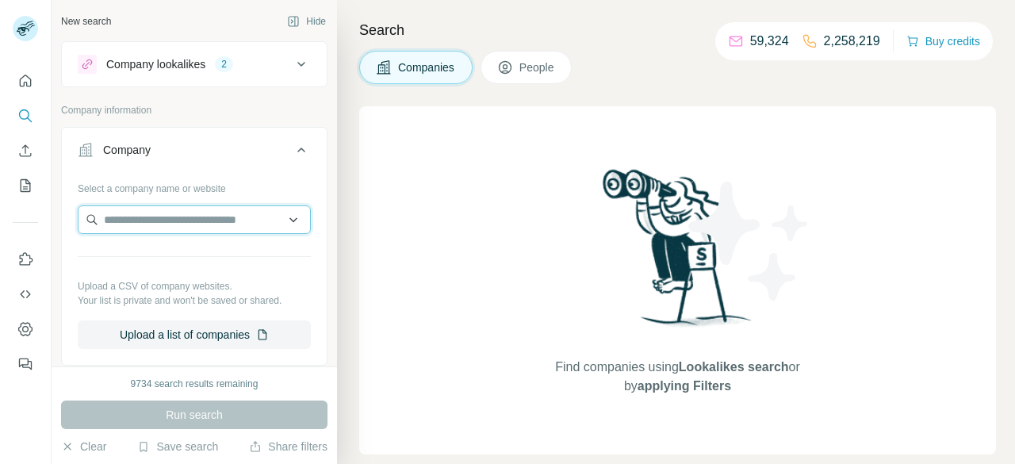
click at [239, 224] on input "text" at bounding box center [194, 219] width 233 height 29
paste input "********"
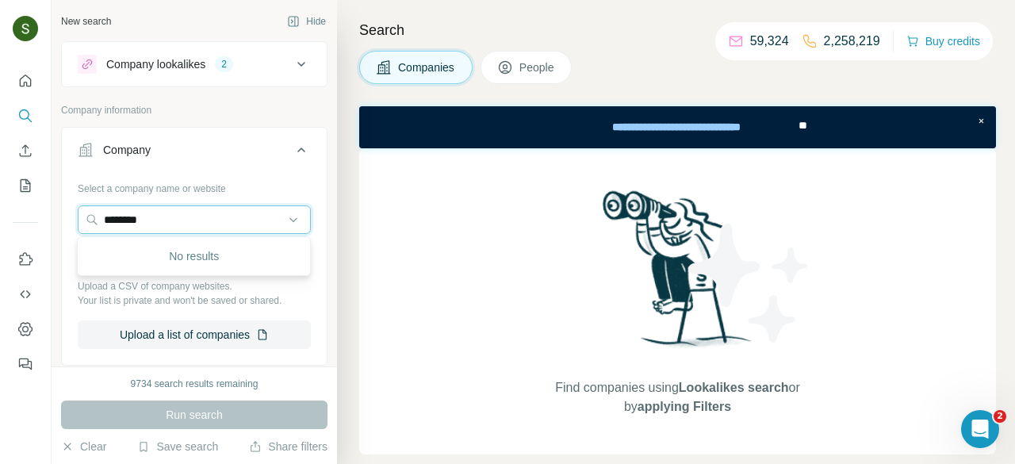
type input "********"
